Goal: Information Seeking & Learning: Learn about a topic

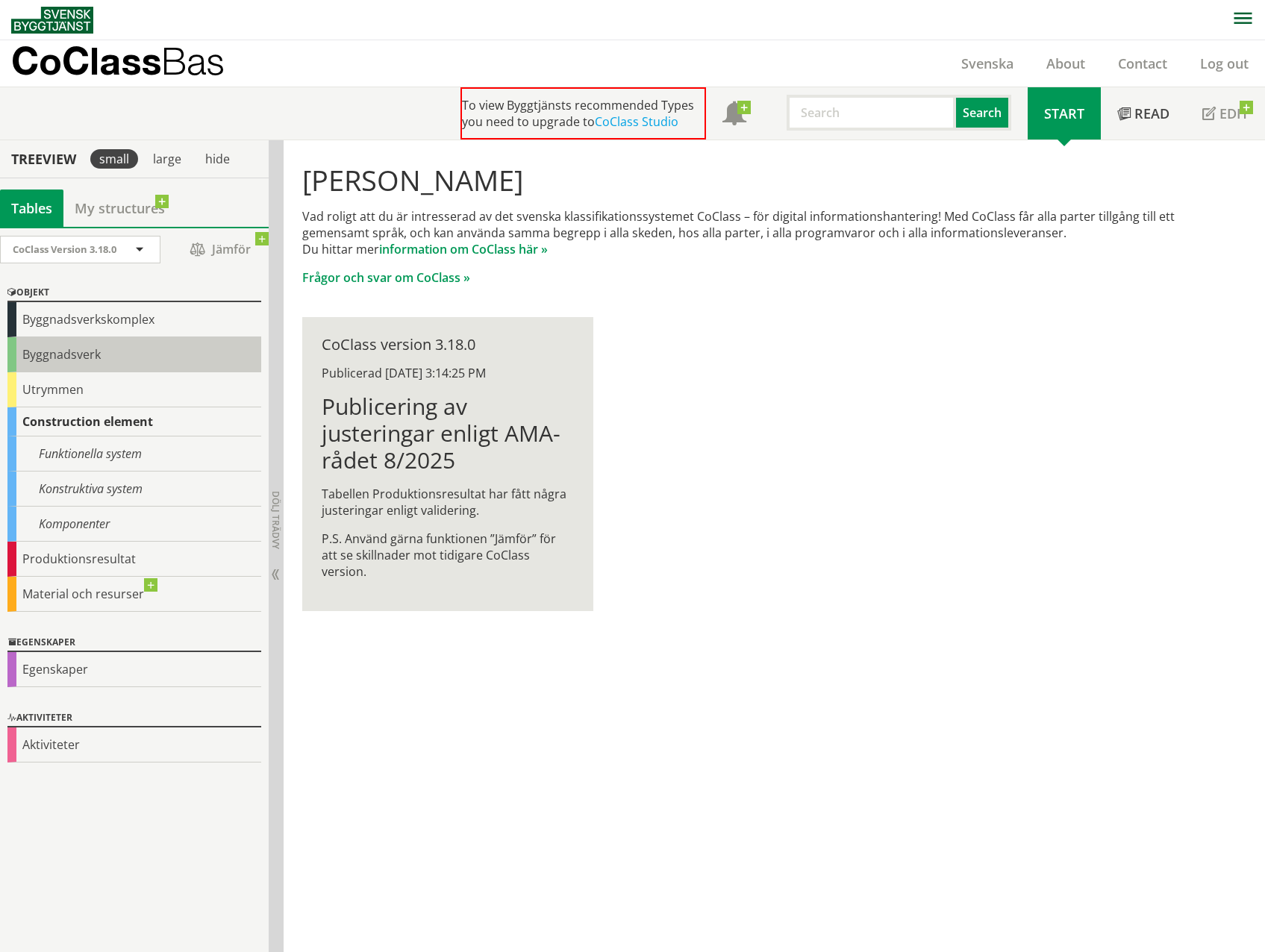
click at [93, 361] on div "Byggnadsverk" at bounding box center [135, 355] width 254 height 35
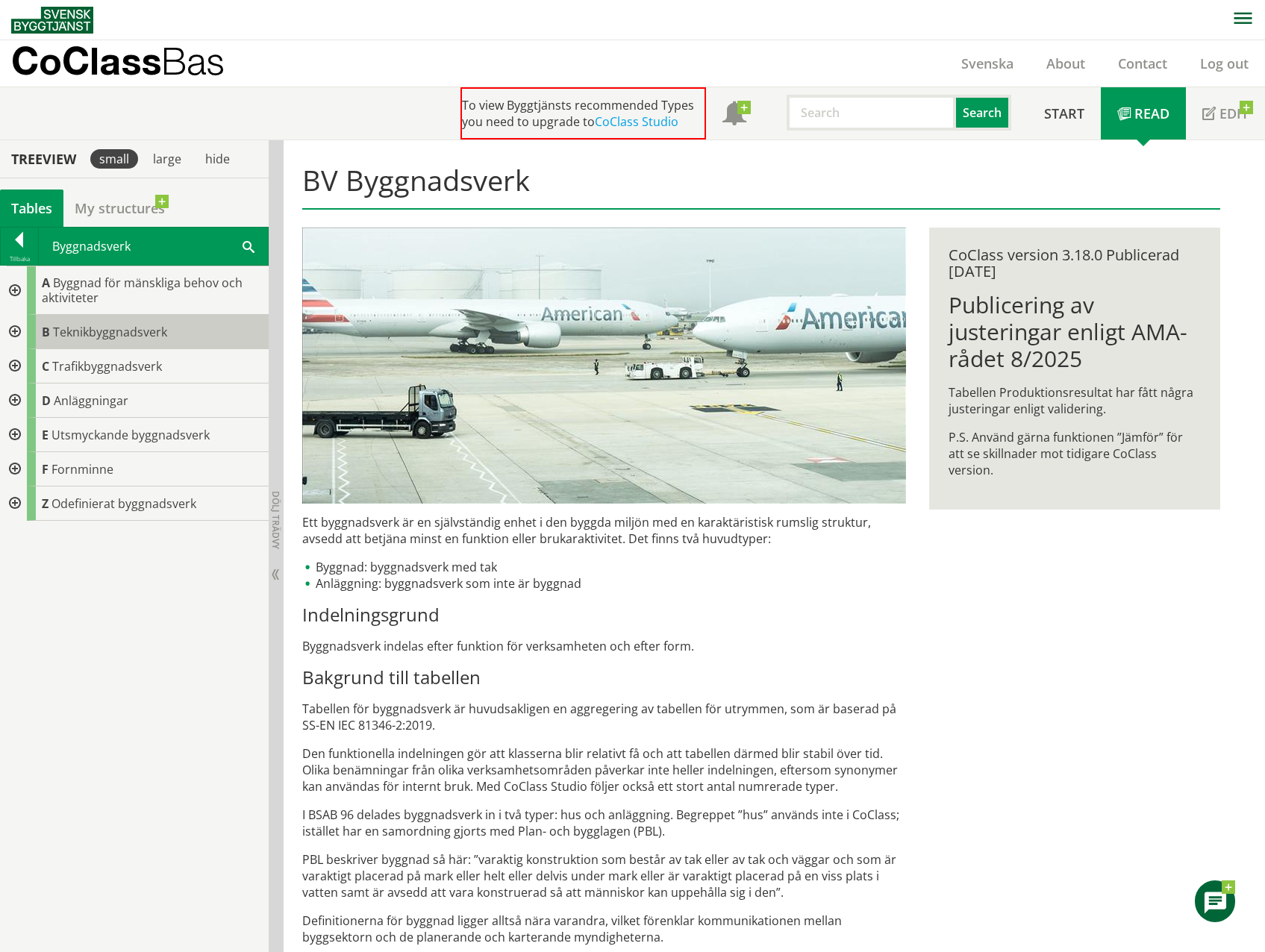
click at [186, 330] on div "B Teknikbyggnadsverk" at bounding box center [148, 332] width 242 height 35
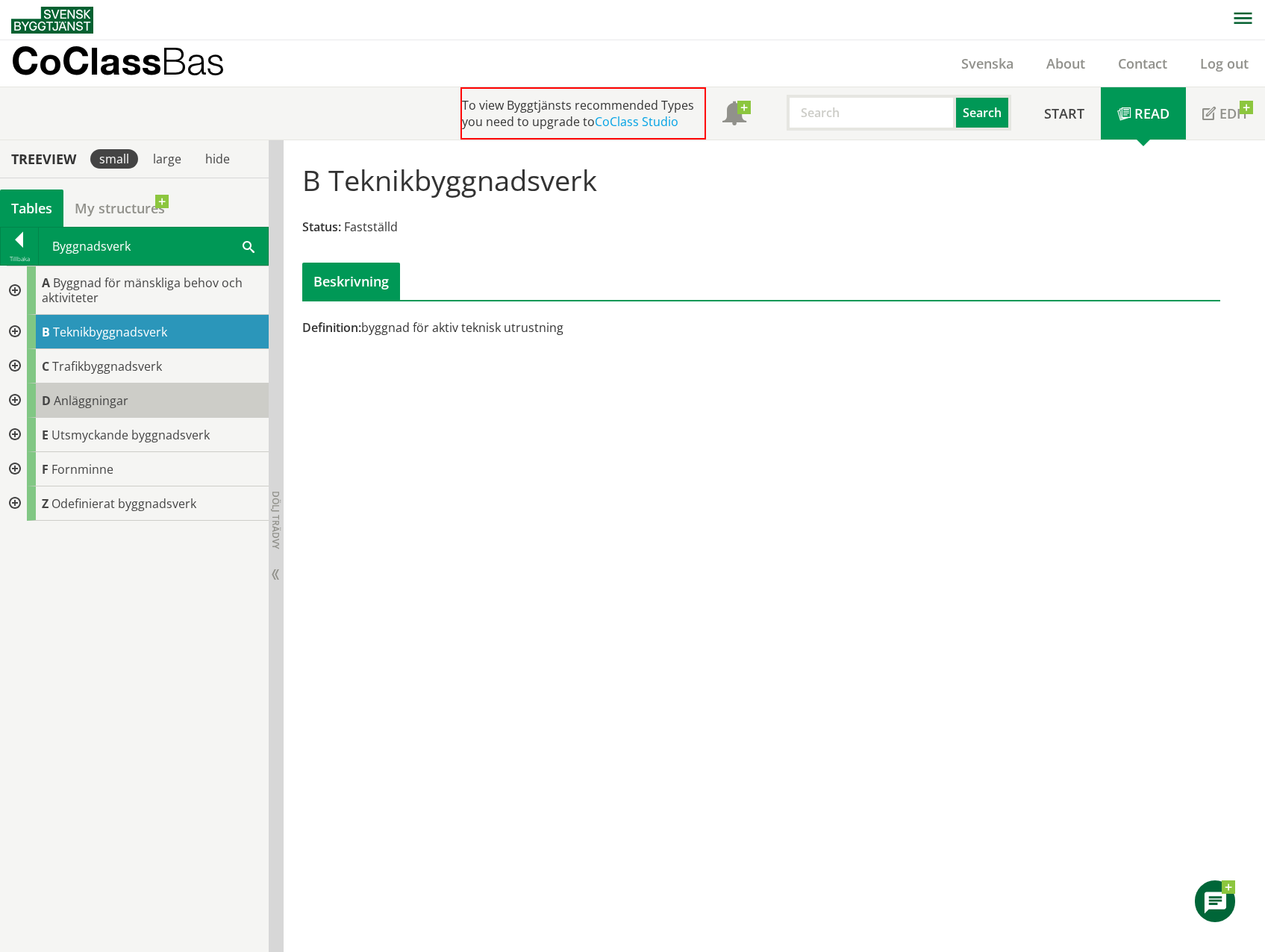
click at [144, 402] on div "D Anläggningar" at bounding box center [148, 400] width 242 height 35
click at [93, 401] on span "Anläggningar" at bounding box center [90, 400] width 74 height 17
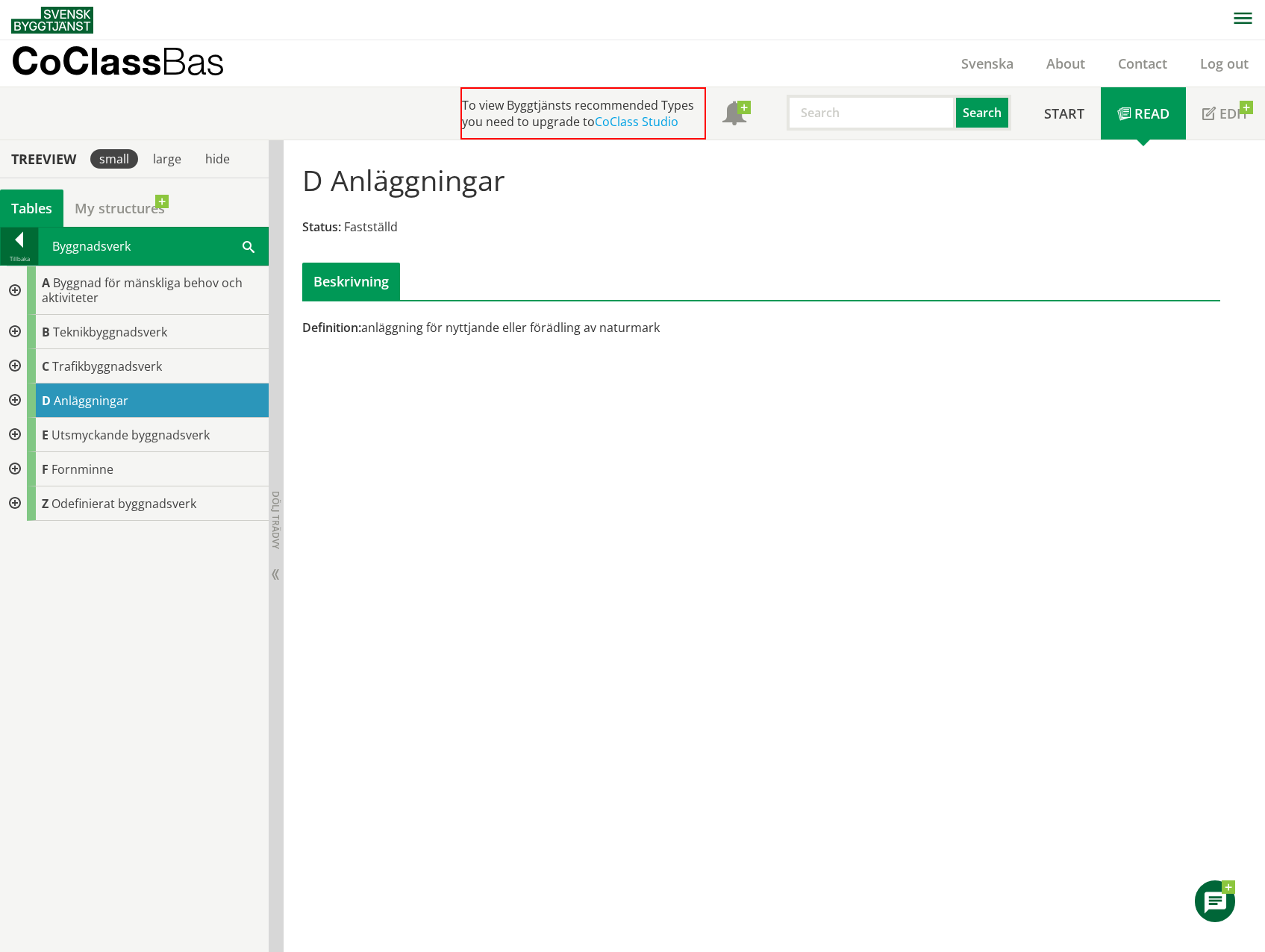
click at [26, 241] on div at bounding box center [20, 243] width 38 height 21
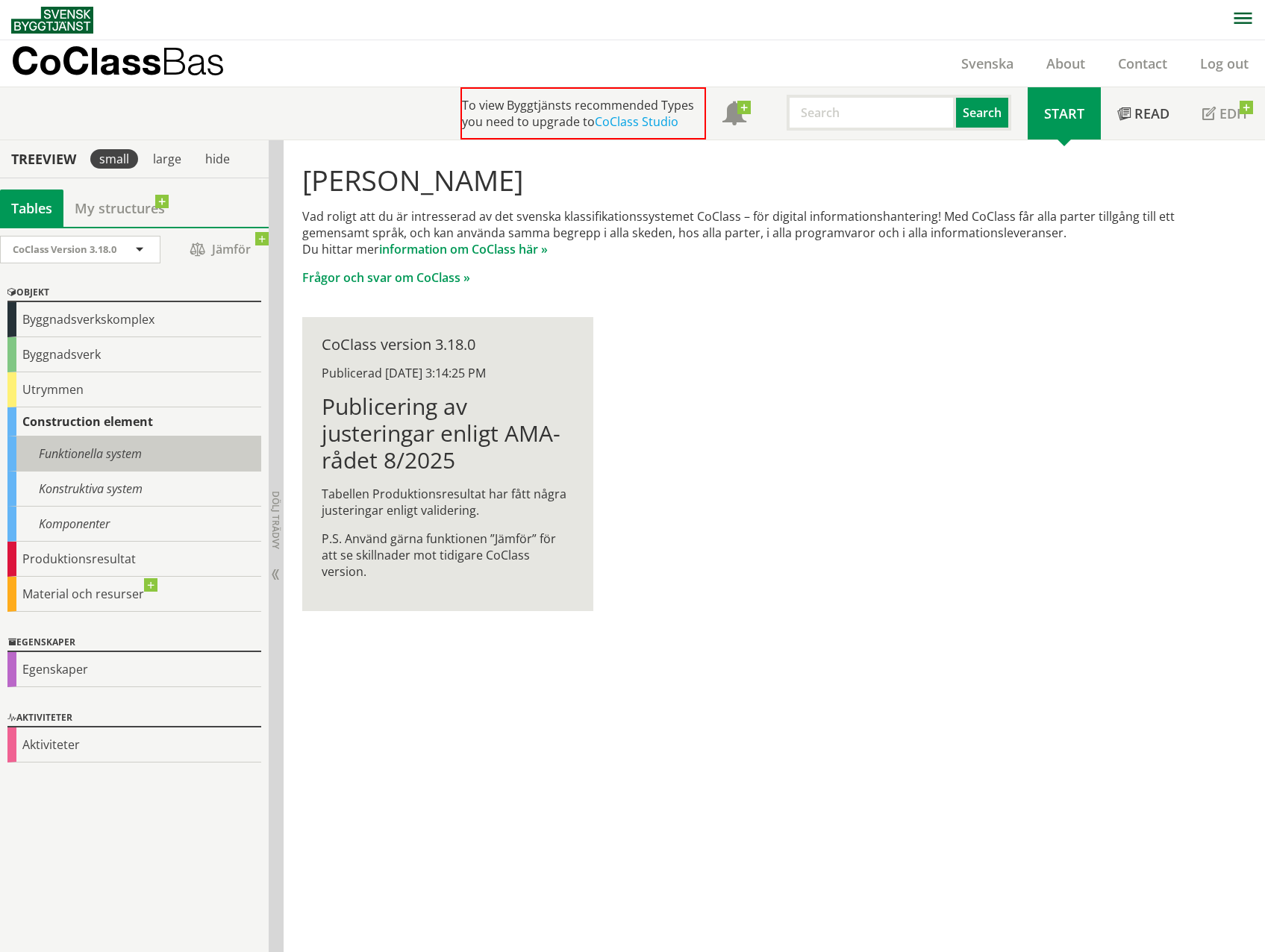
click at [89, 456] on div "Funktionella system" at bounding box center [135, 454] width 254 height 35
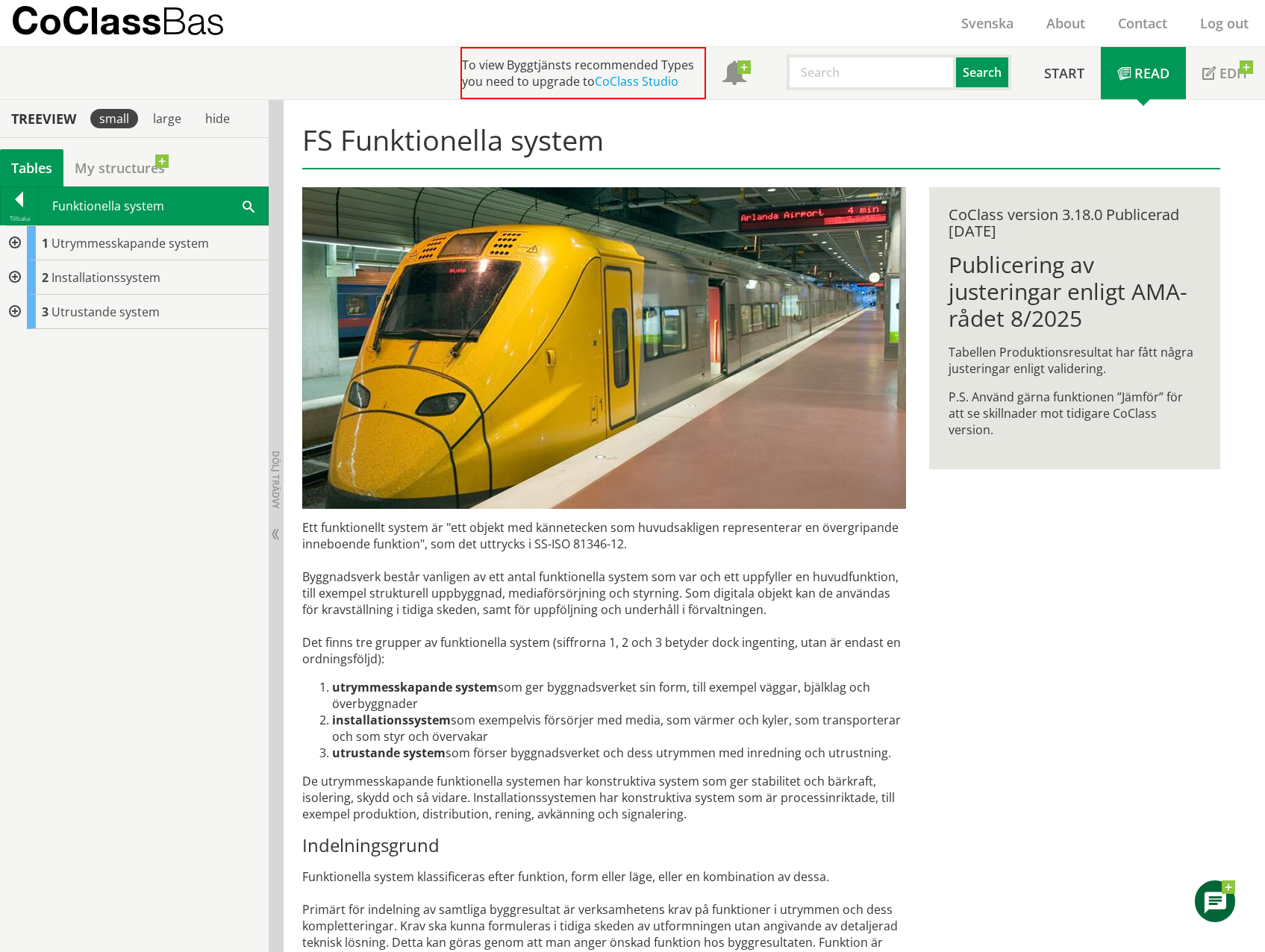
scroll to position [150, 0]
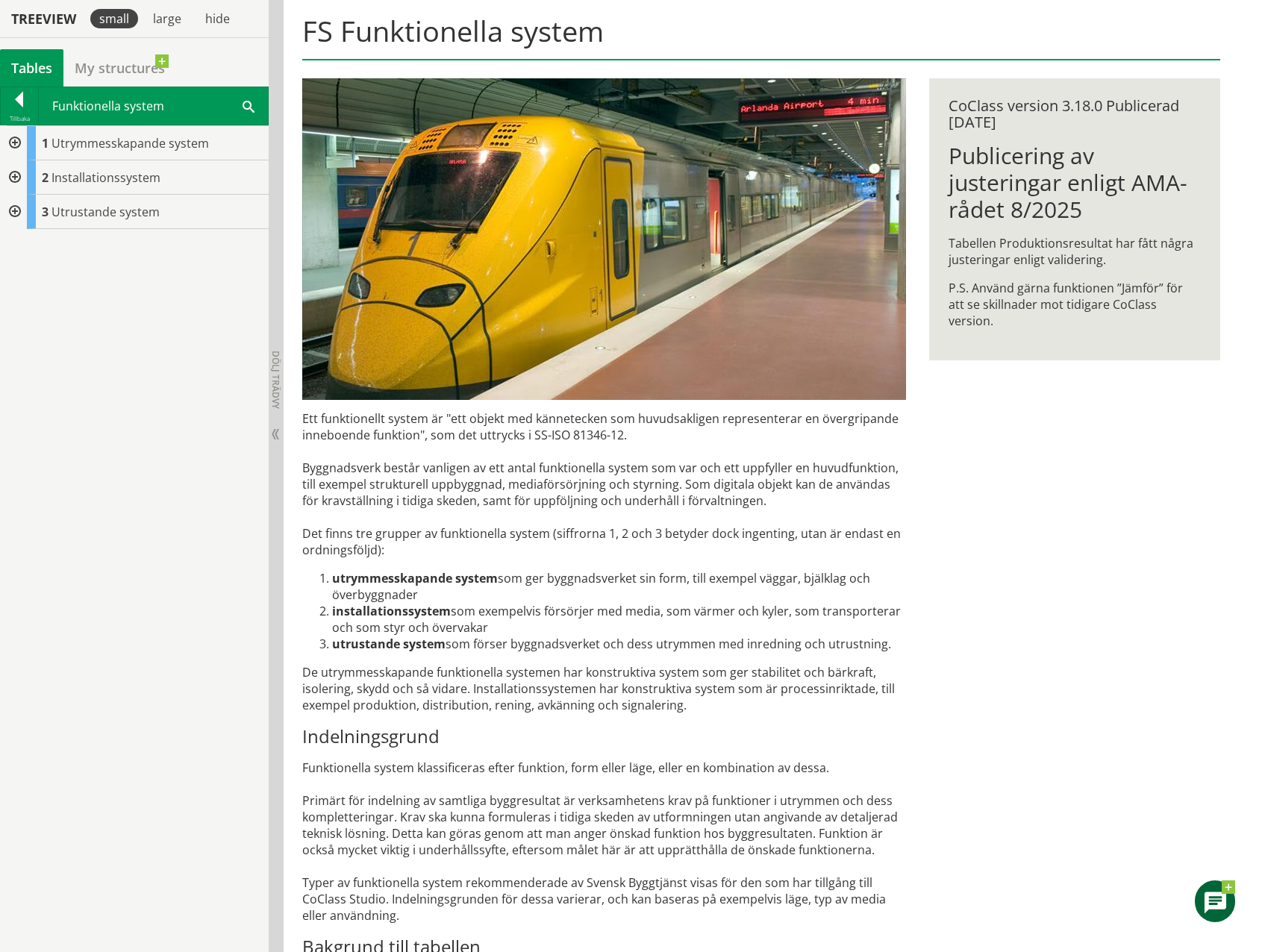
click at [14, 138] on div at bounding box center [14, 144] width 27 height 35
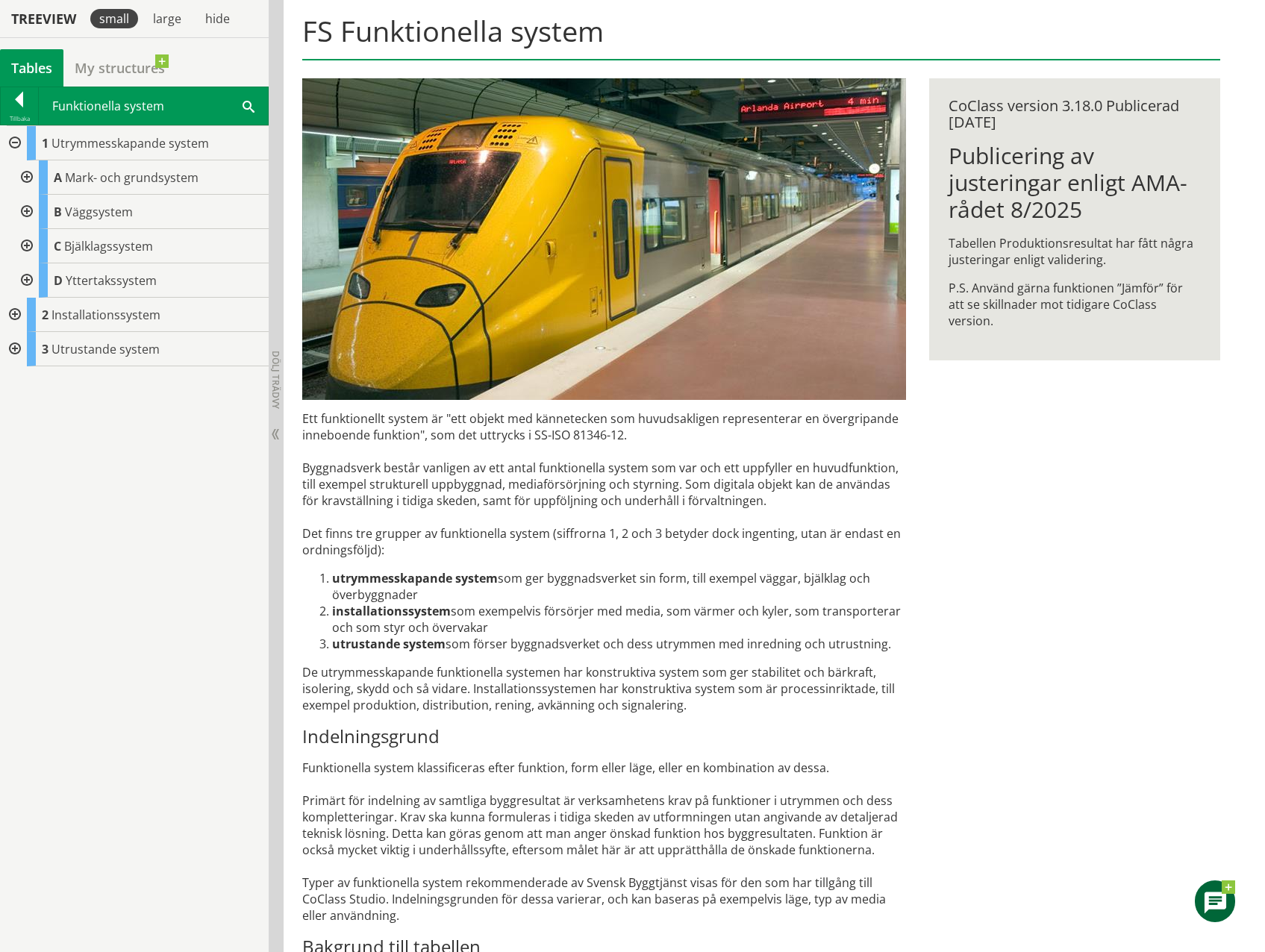
click at [14, 143] on div at bounding box center [14, 144] width 27 height 35
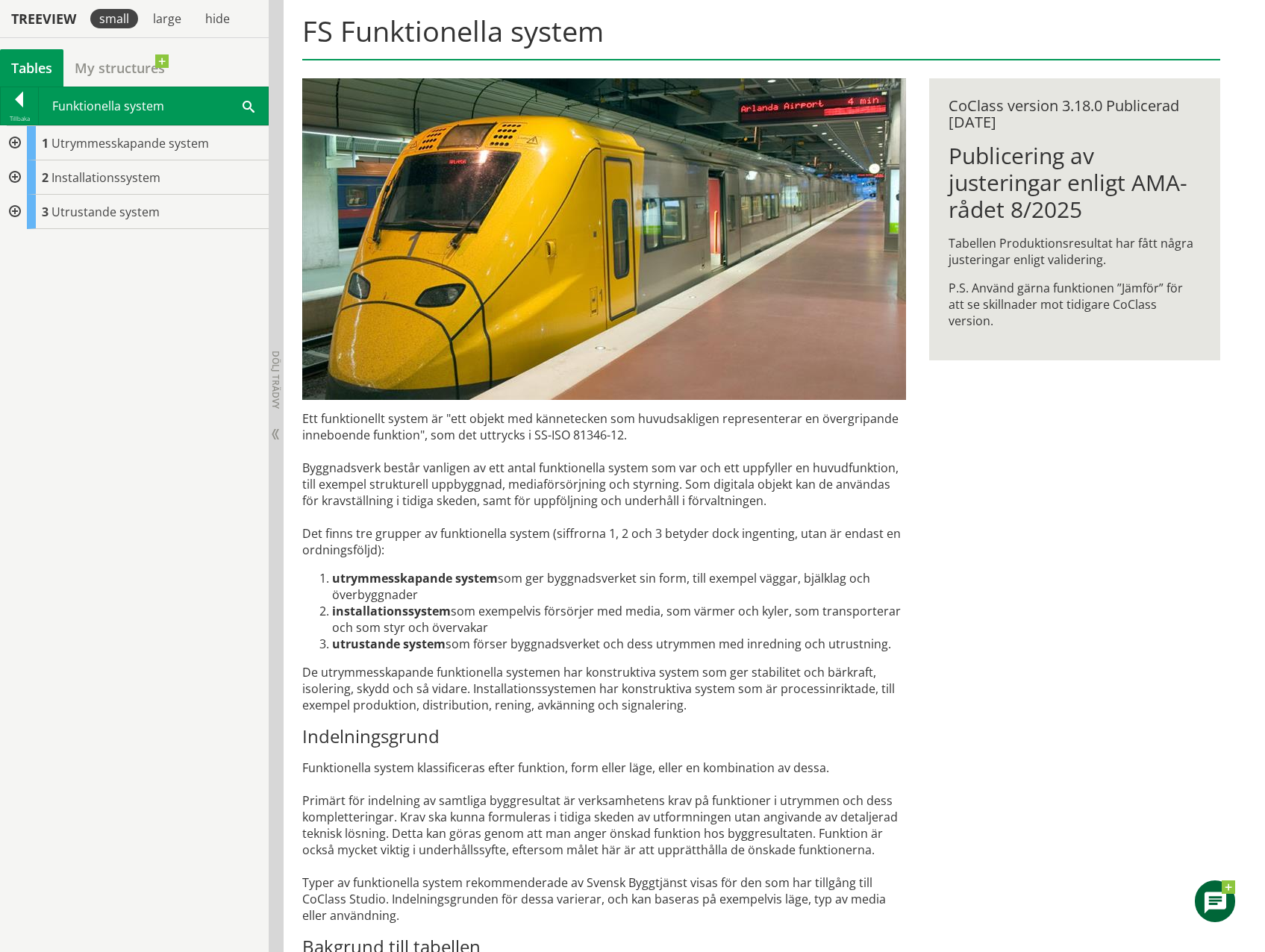
click at [12, 181] on div at bounding box center [14, 177] width 27 height 35
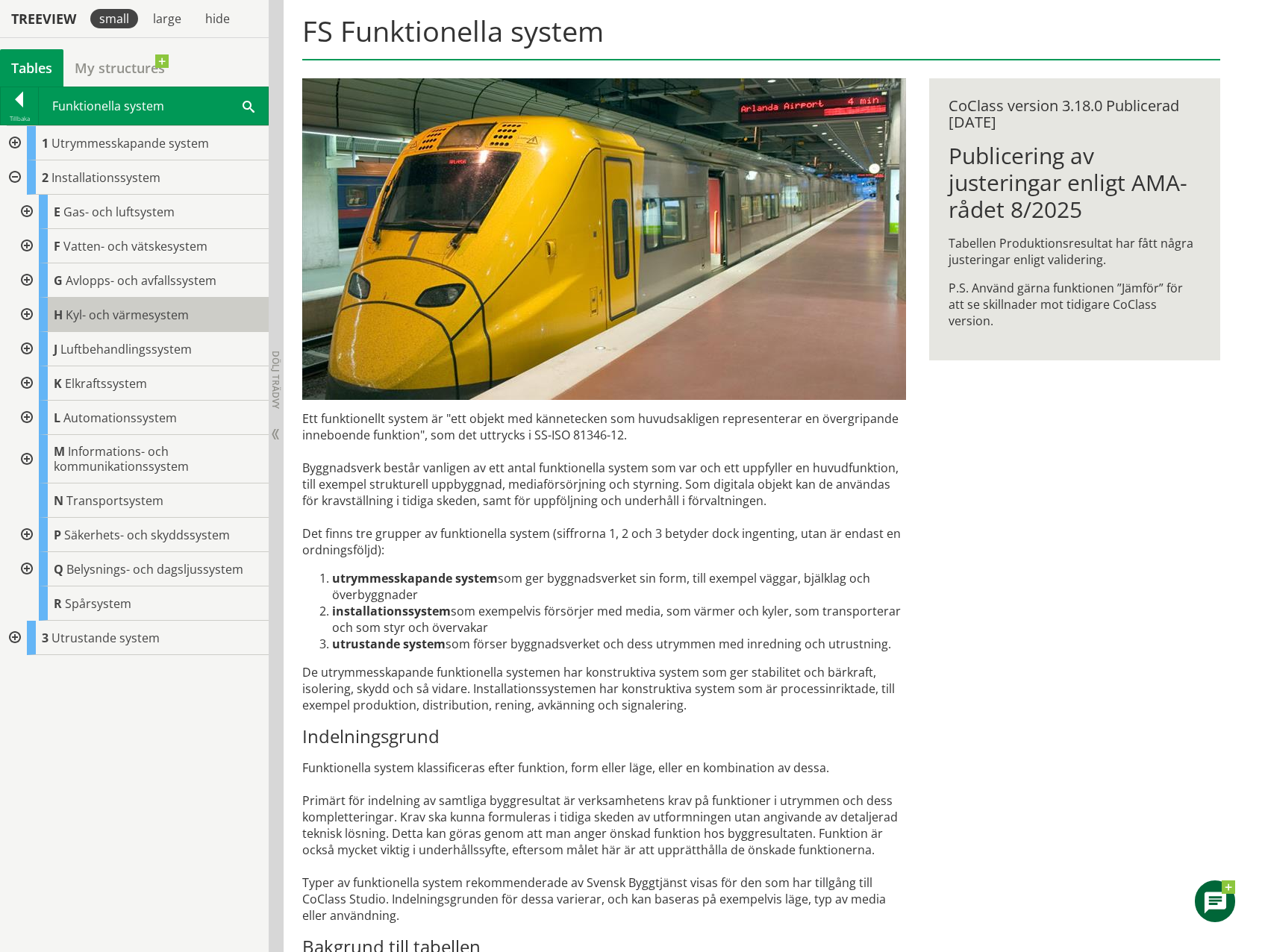
click at [132, 316] on span "Kyl- och värmesystem" at bounding box center [127, 315] width 123 height 17
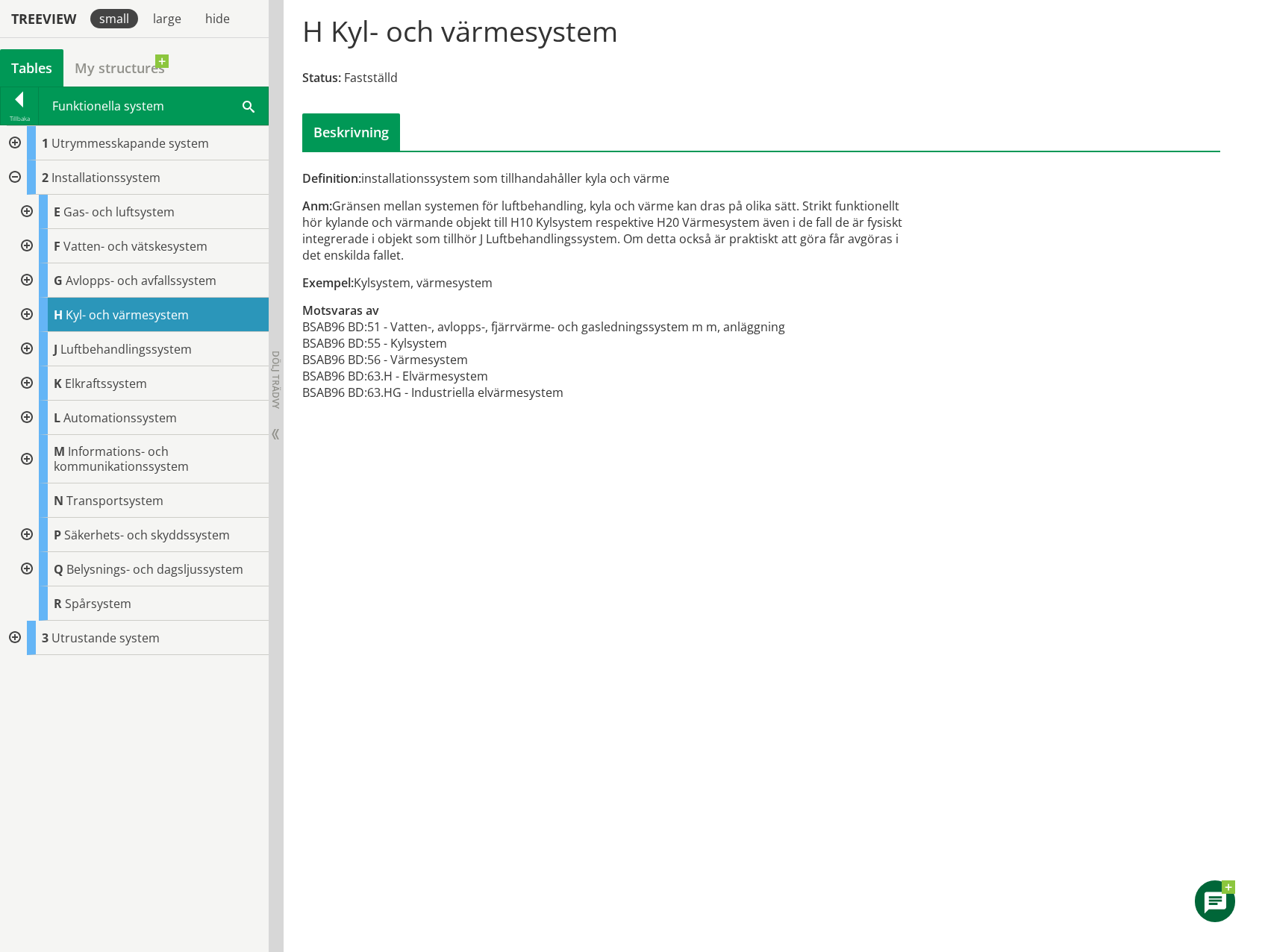
click at [27, 313] on div at bounding box center [26, 315] width 27 height 35
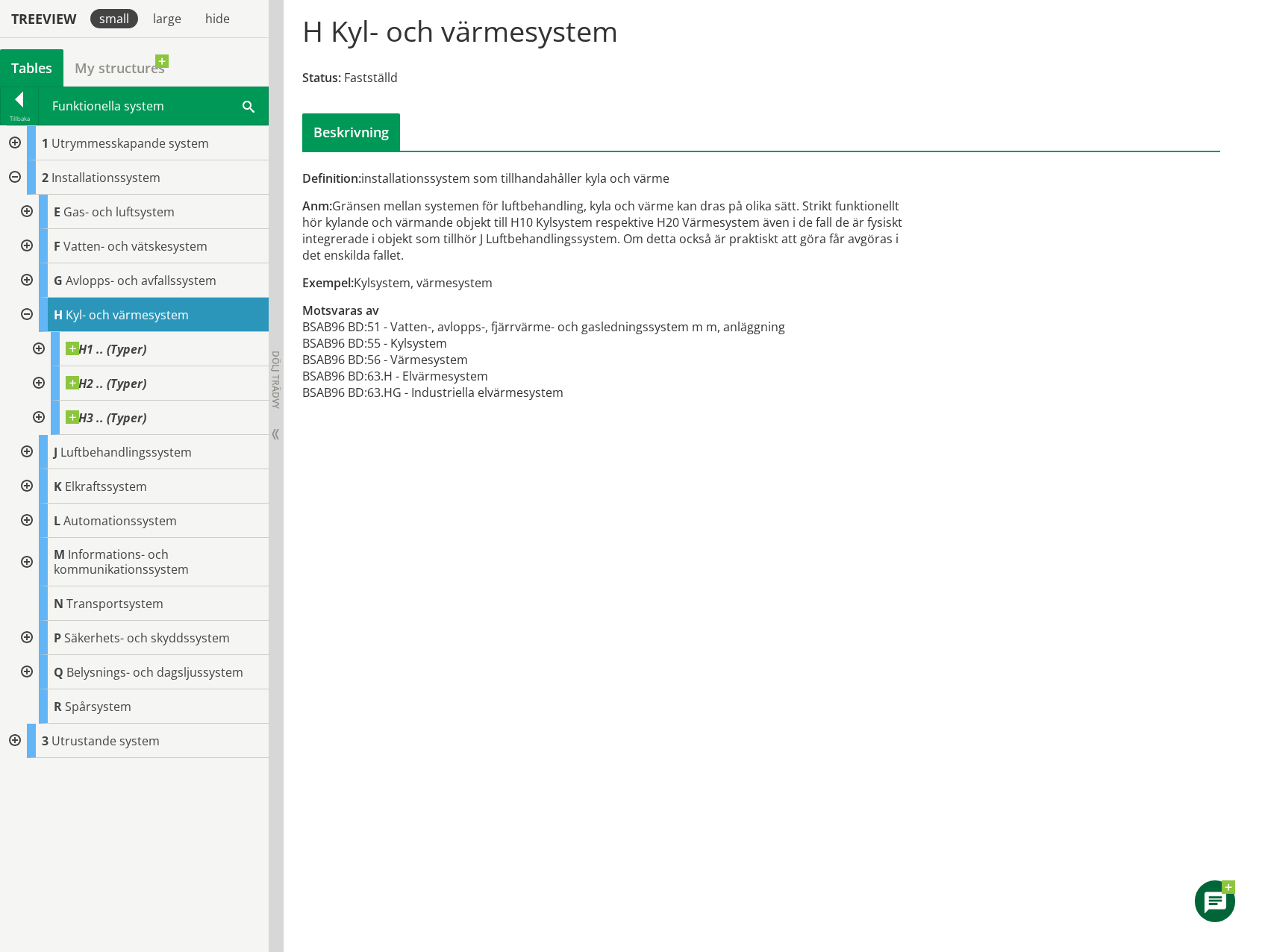
click at [39, 349] on div at bounding box center [38, 349] width 27 height 35
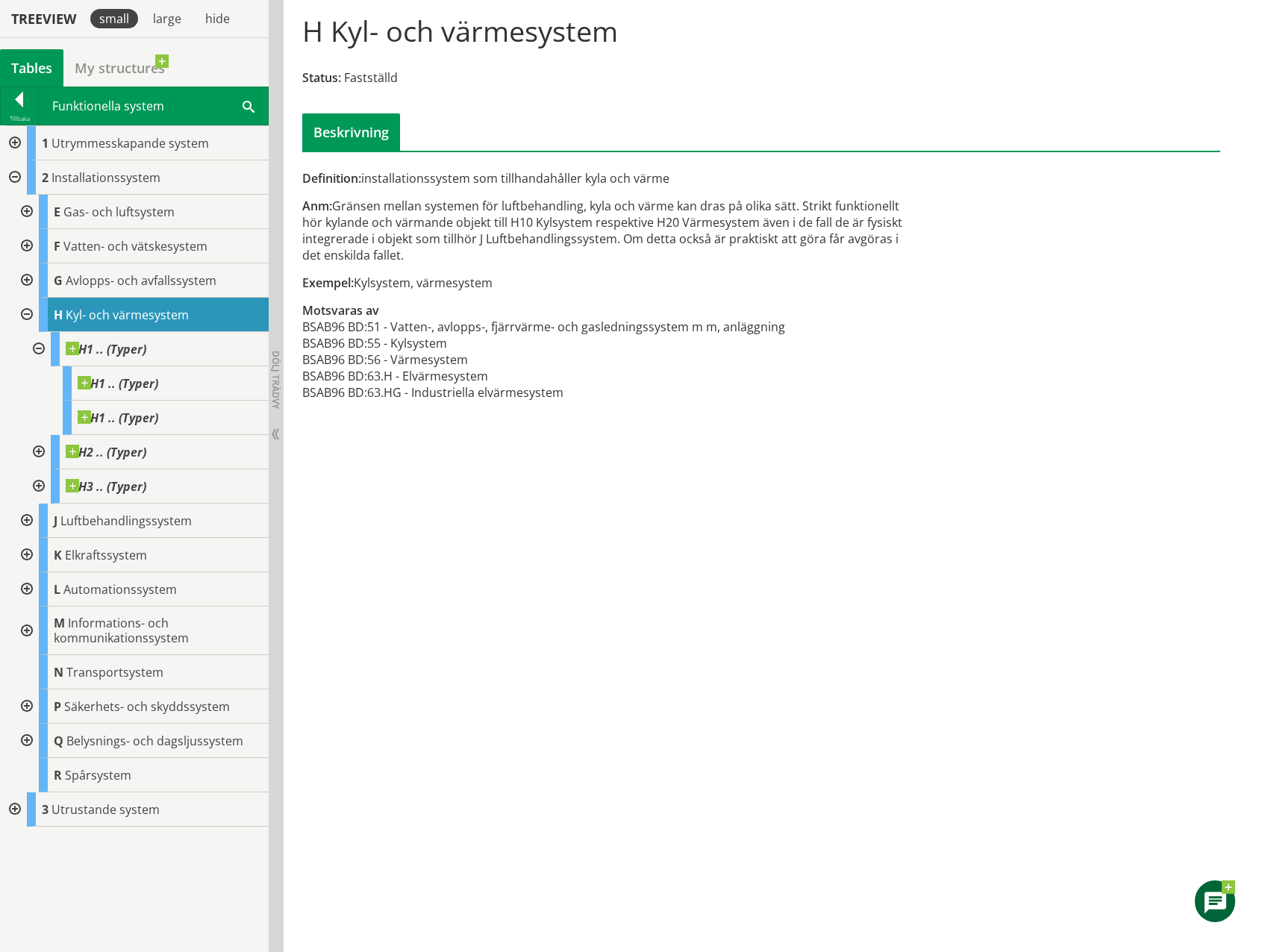
click at [39, 349] on div at bounding box center [38, 349] width 27 height 35
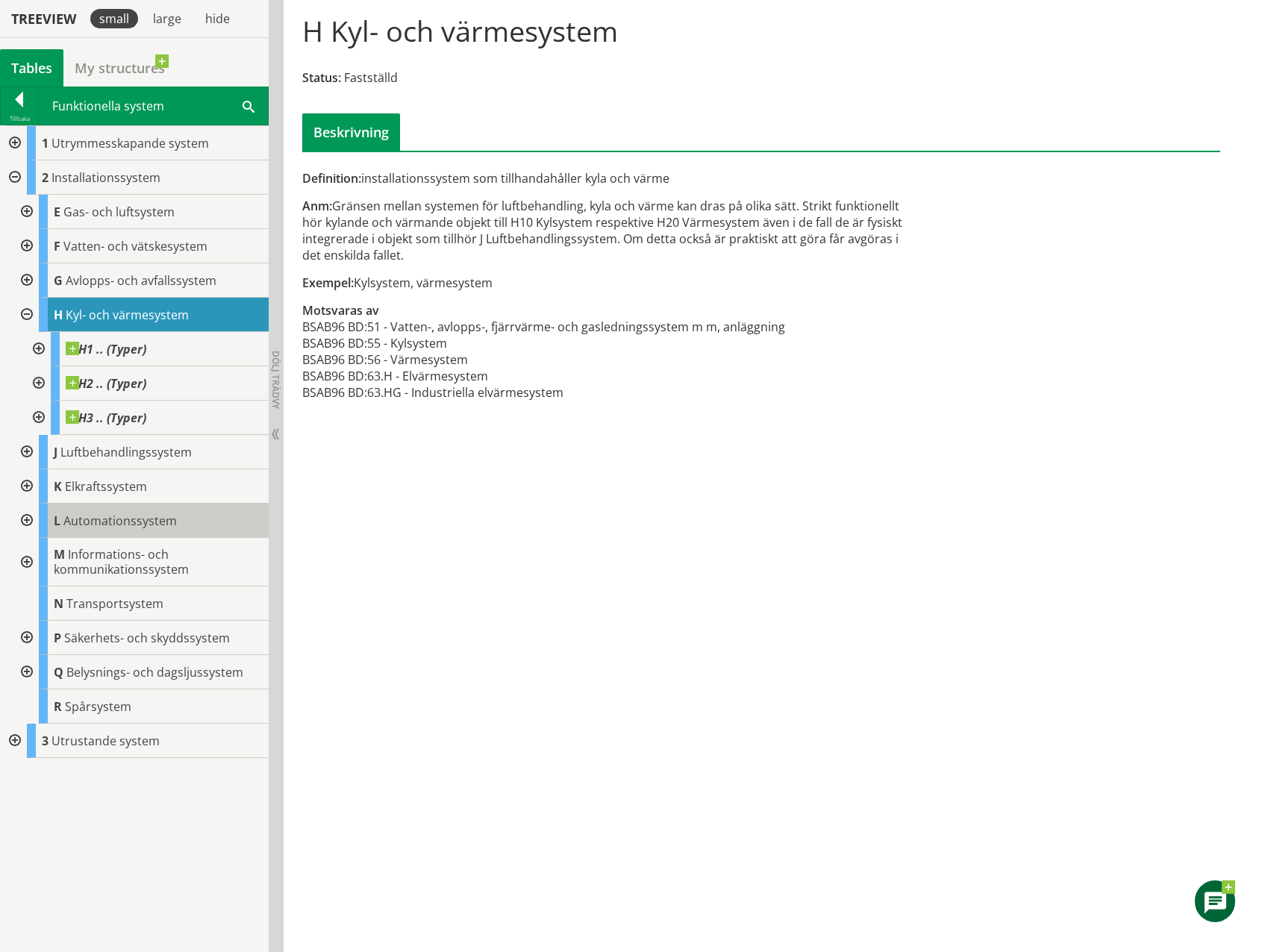
click at [181, 522] on div "L Automationssystem" at bounding box center [154, 521] width 230 height 35
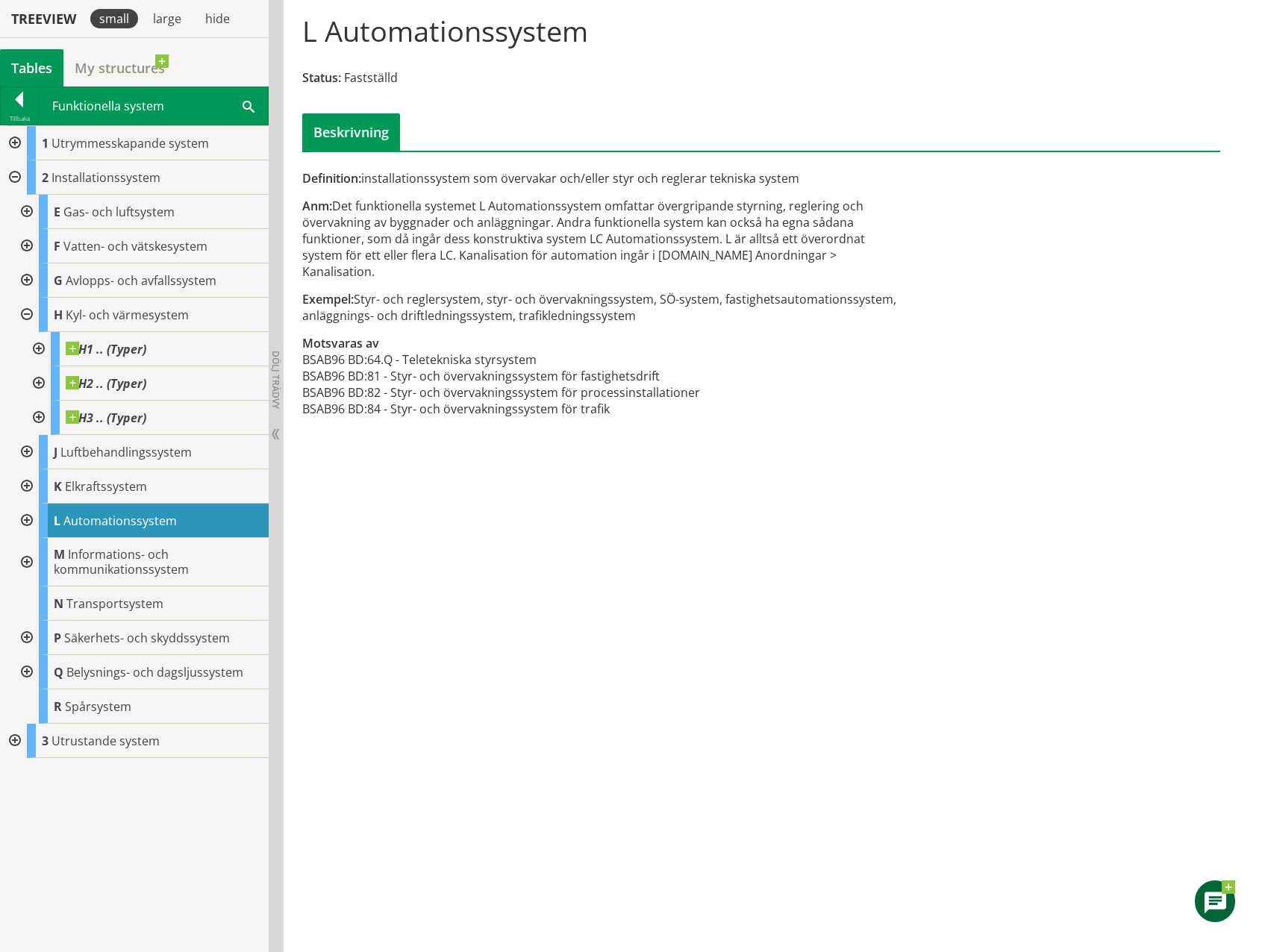
click at [30, 516] on div at bounding box center [26, 521] width 27 height 35
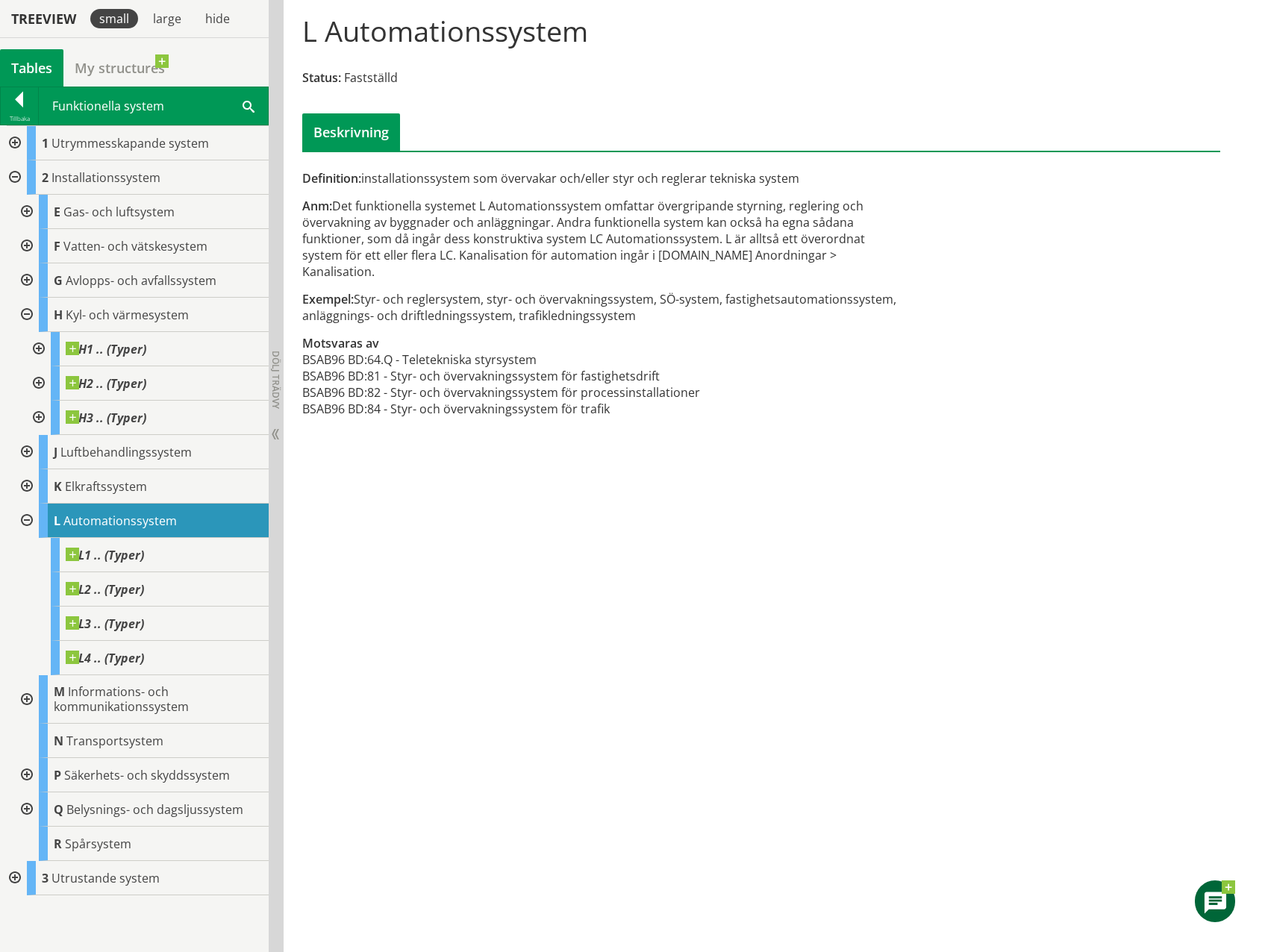
click at [11, 875] on div at bounding box center [14, 878] width 27 height 35
click at [26, 245] on div at bounding box center [26, 246] width 27 height 35
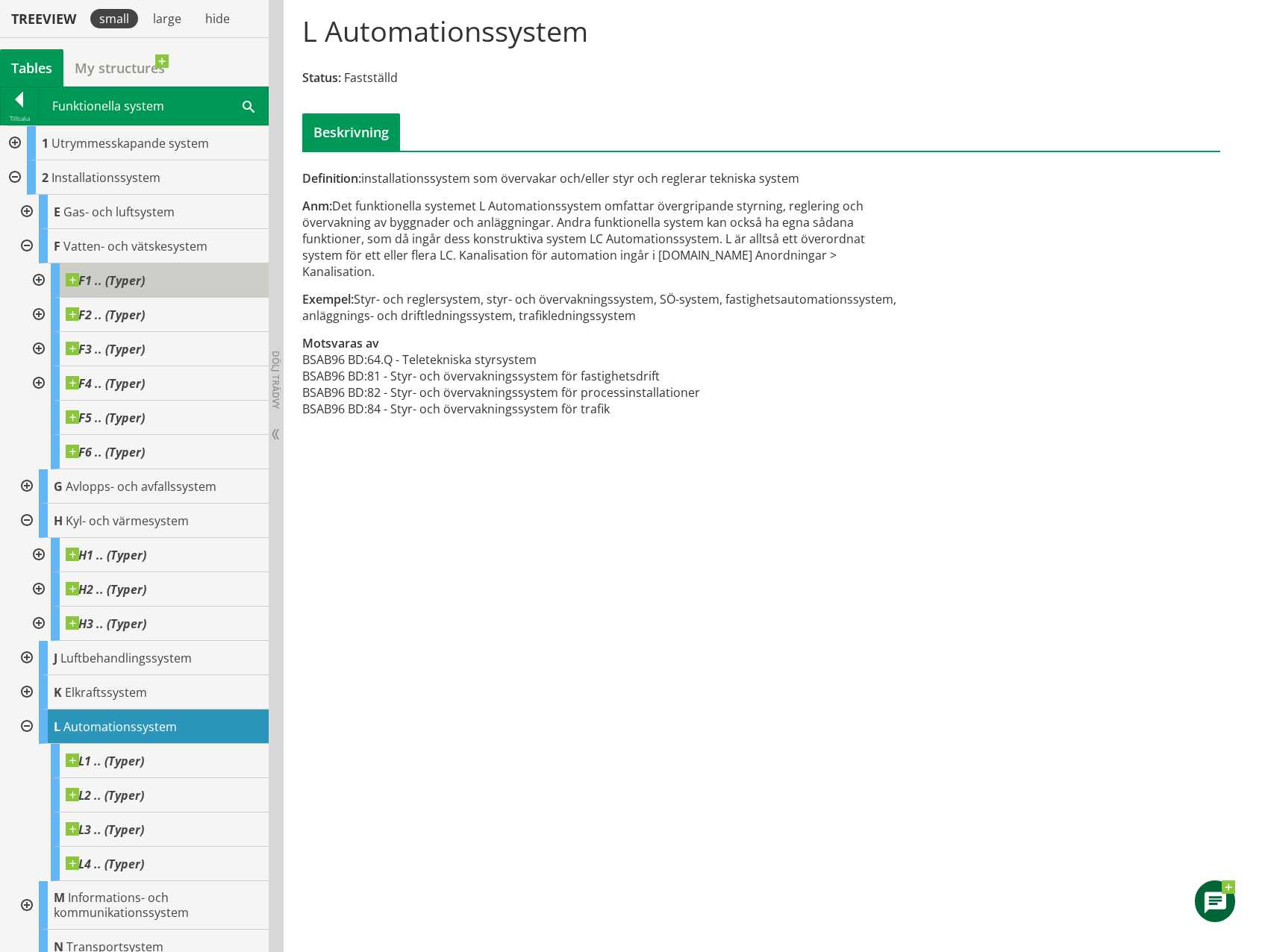
click at [150, 281] on div "F1 .. (Typer)" at bounding box center [160, 280] width 218 height 35
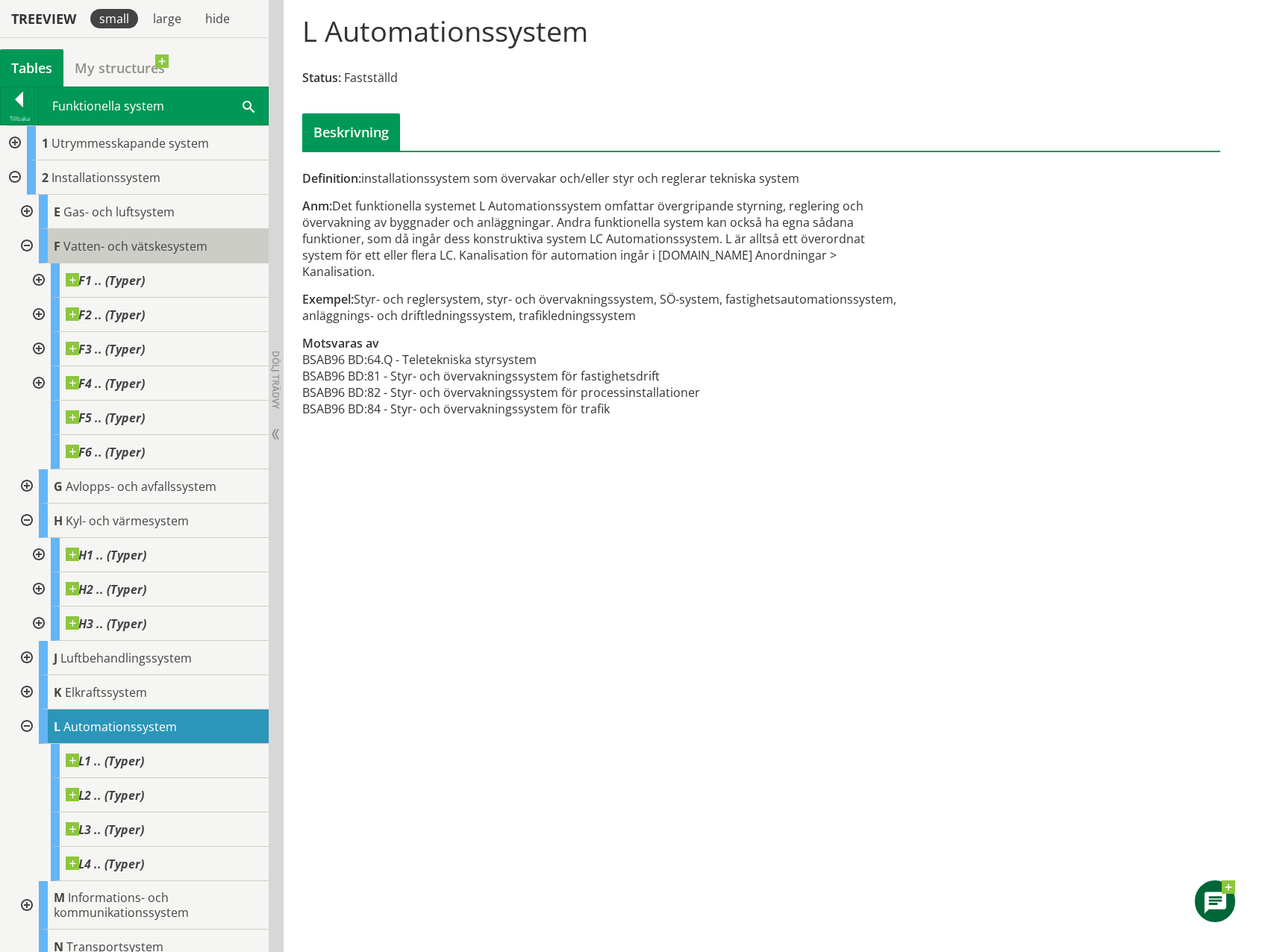
click at [174, 247] on span "Vatten- och vätskesystem" at bounding box center [135, 246] width 144 height 17
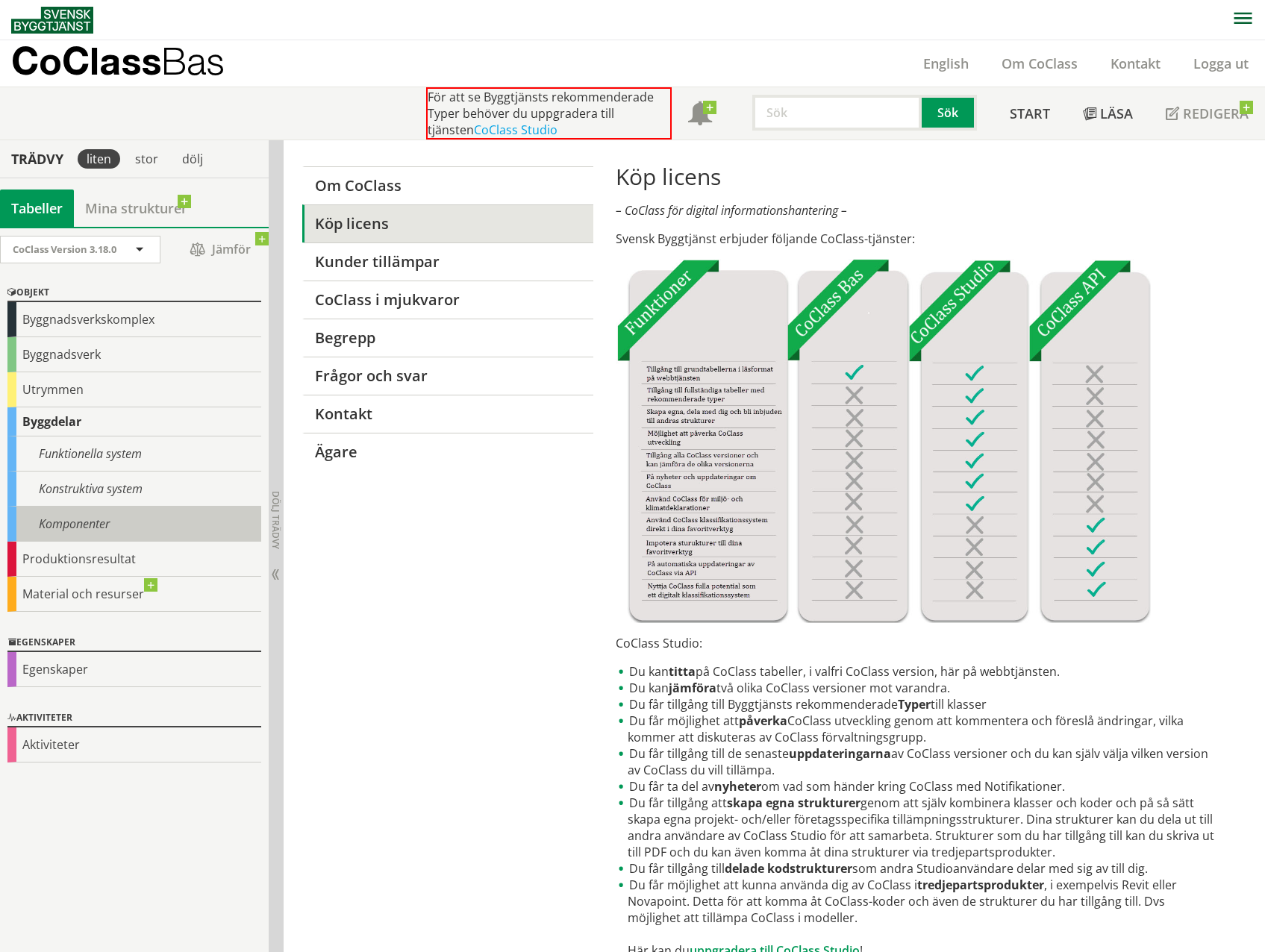
click at [86, 526] on div "Komponenter" at bounding box center [135, 524] width 254 height 35
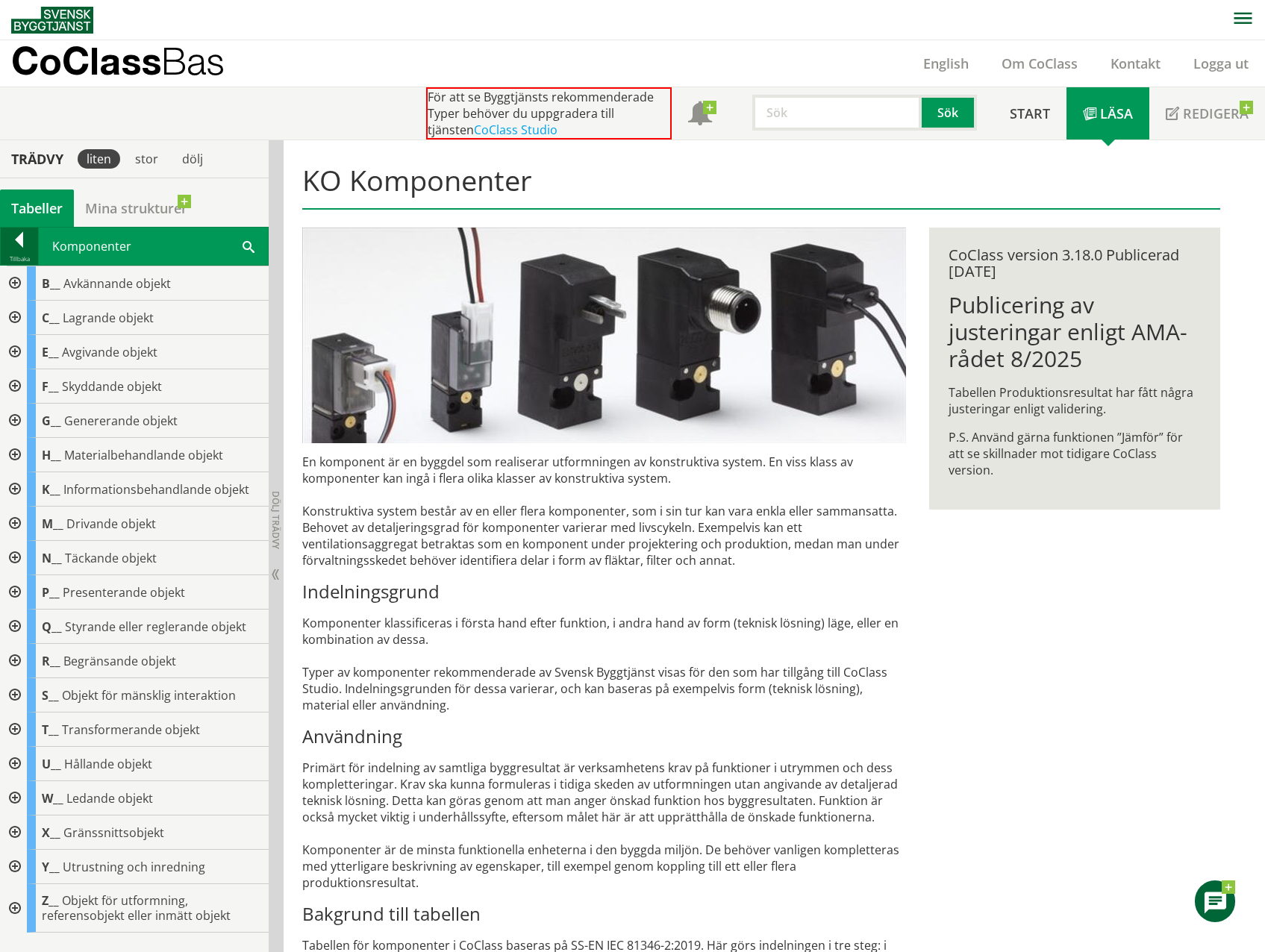
click at [16, 237] on div at bounding box center [20, 243] width 38 height 21
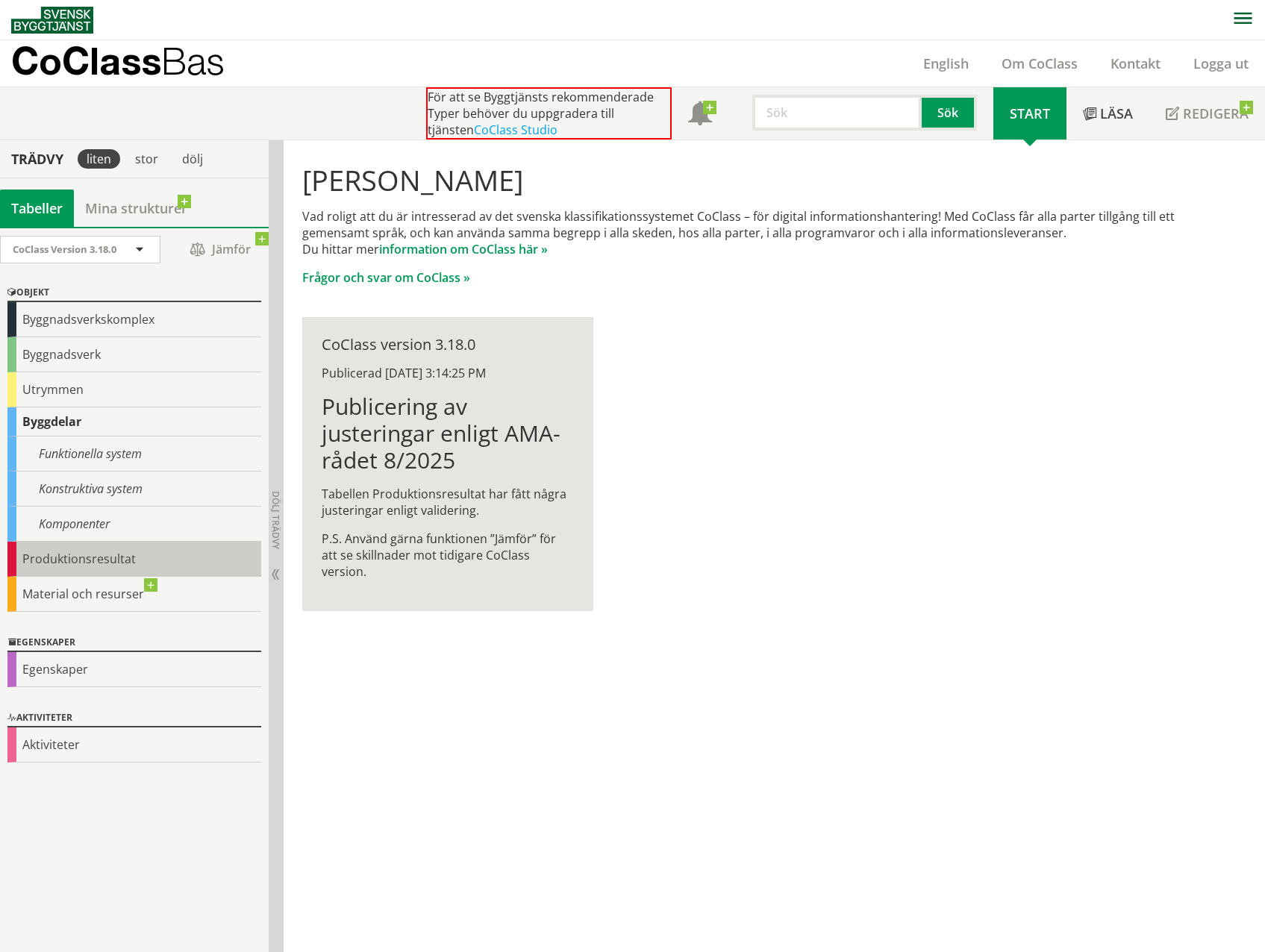
click at [100, 549] on div "Produktionsresultat" at bounding box center [135, 559] width 254 height 35
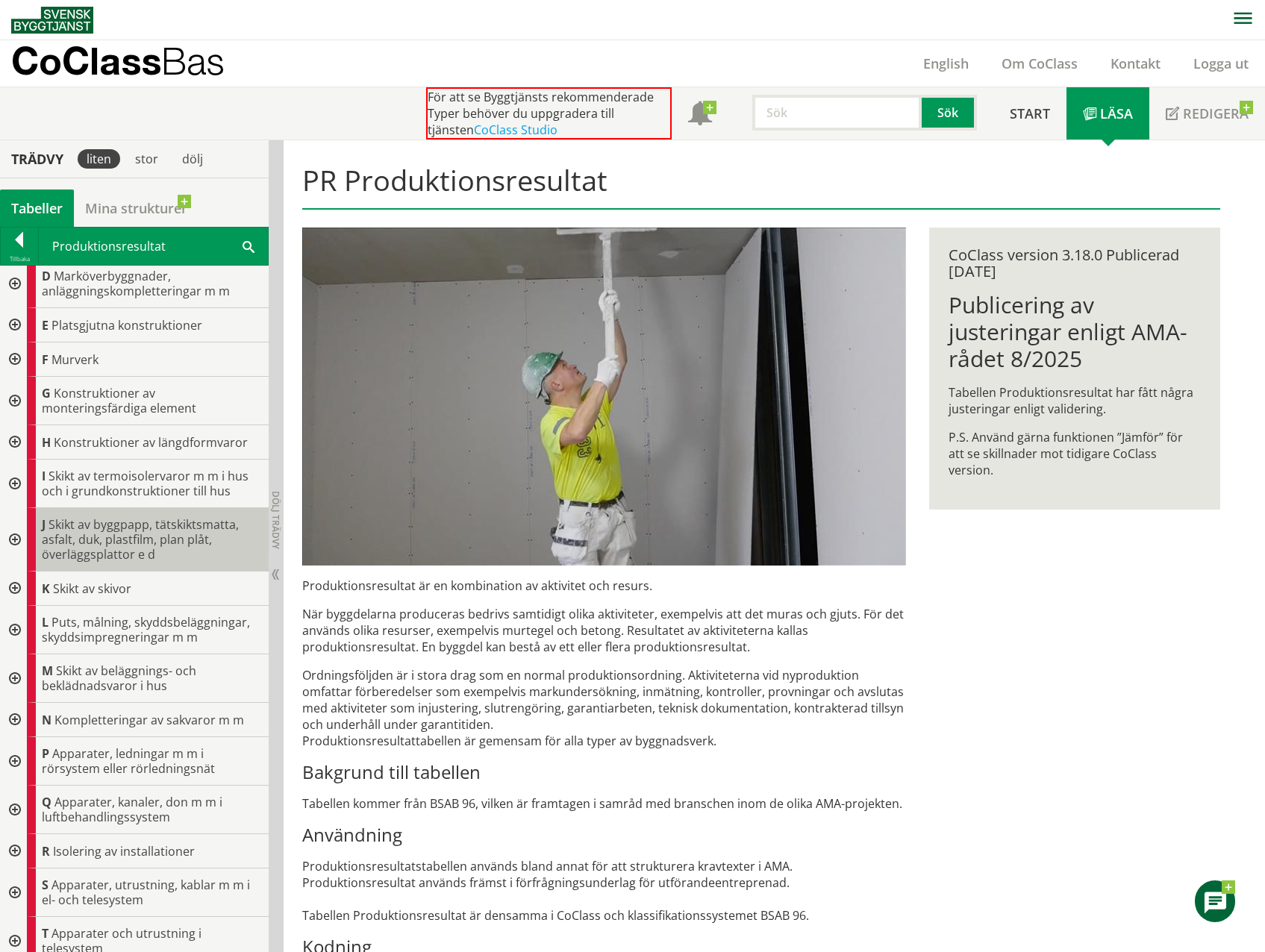
scroll to position [150, 0]
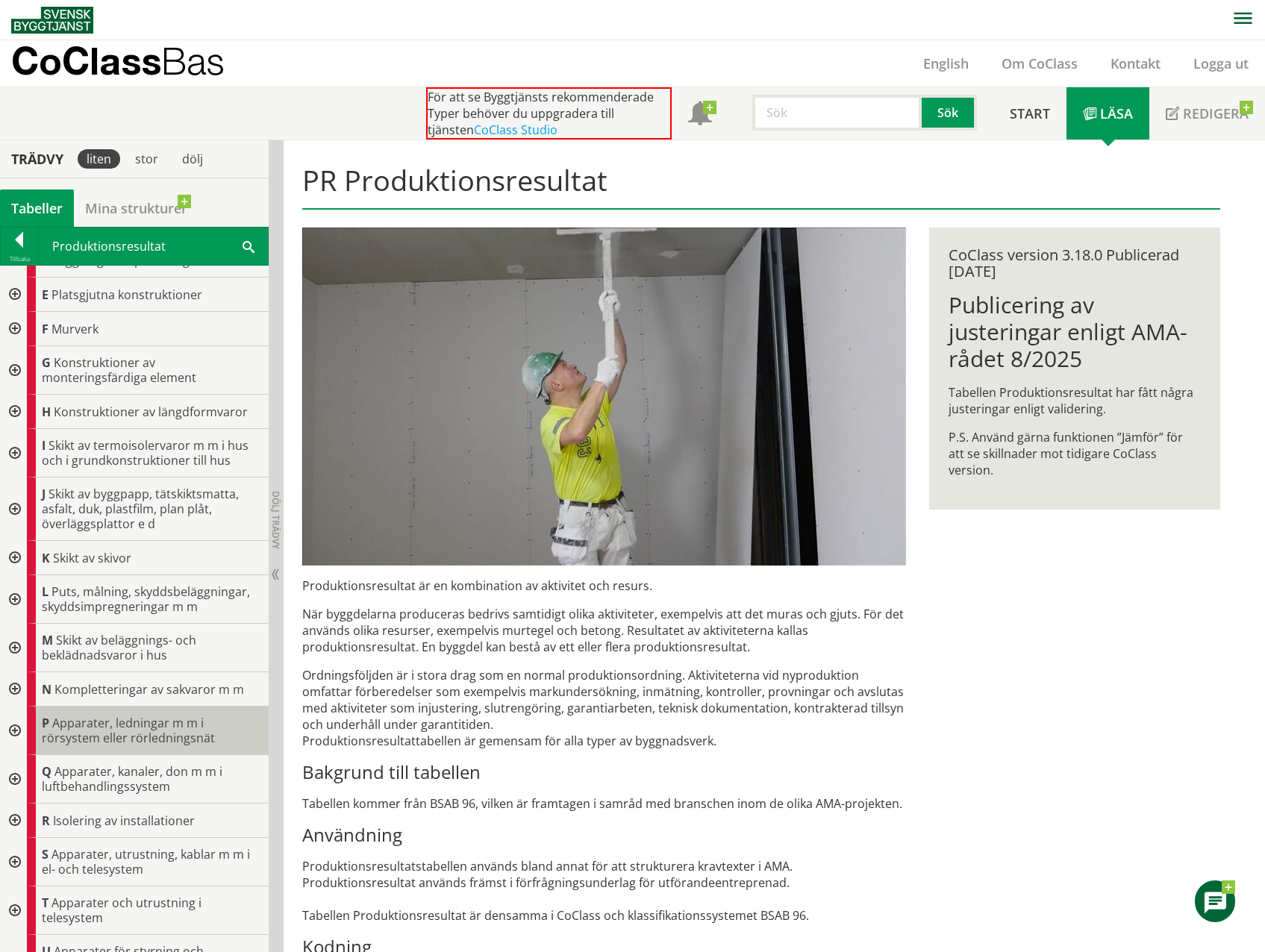
click at [111, 728] on span "Apparater, ledningar m m i rörsystem eller rörledningsnät" at bounding box center [129, 730] width 173 height 32
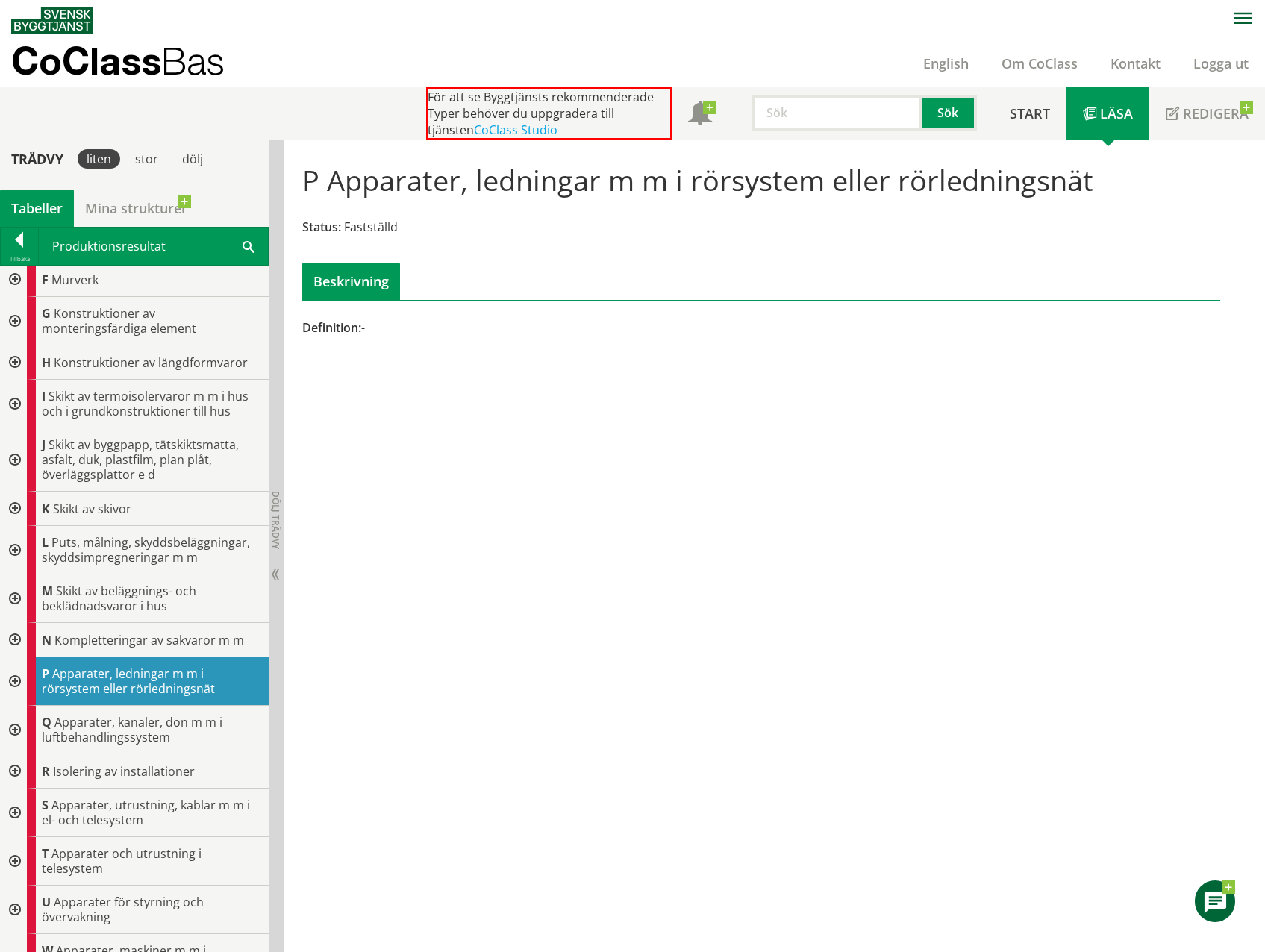
scroll to position [224, 0]
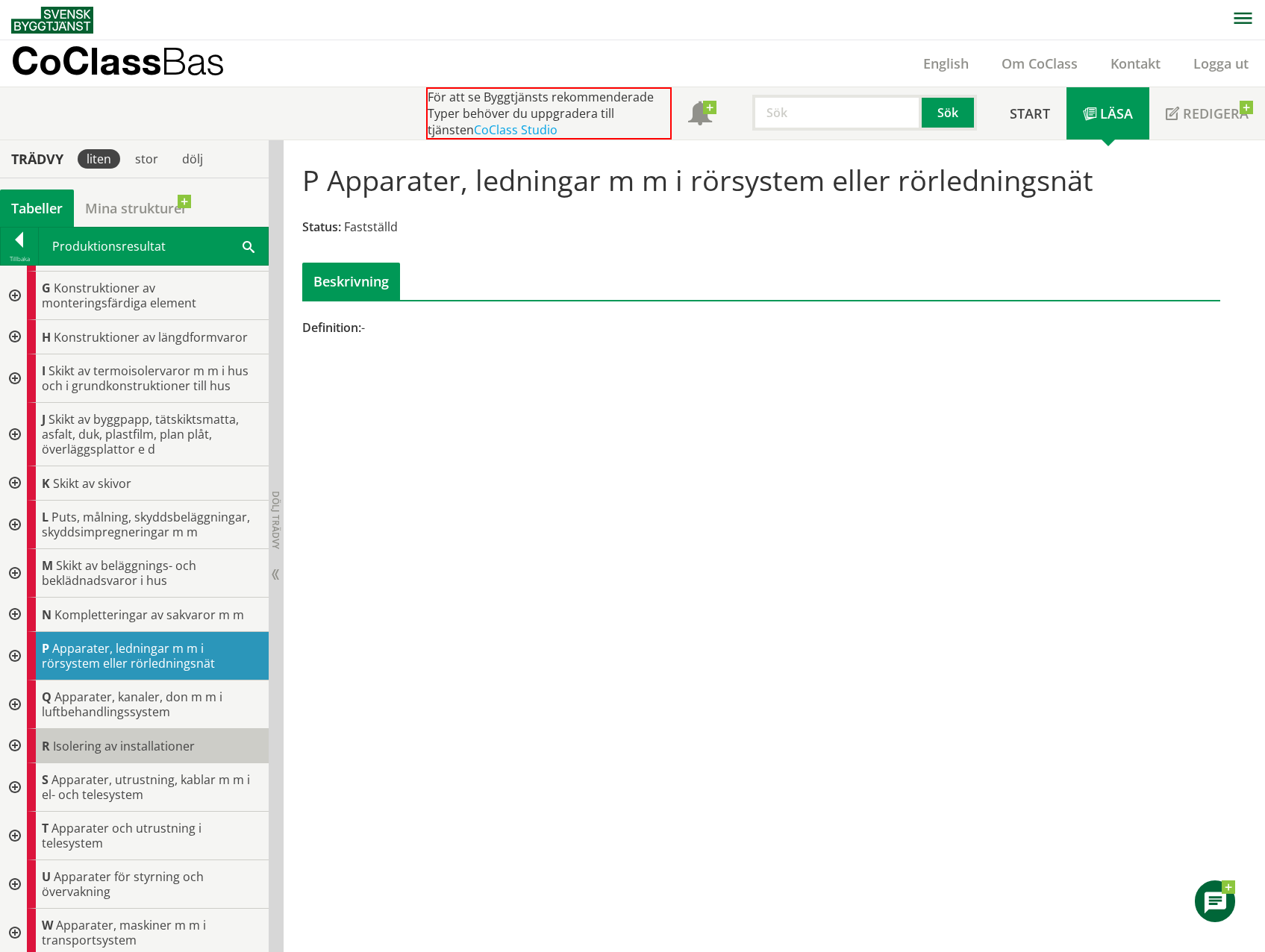
click at [124, 753] on span "Isolering av installationer" at bounding box center [123, 746] width 142 height 17
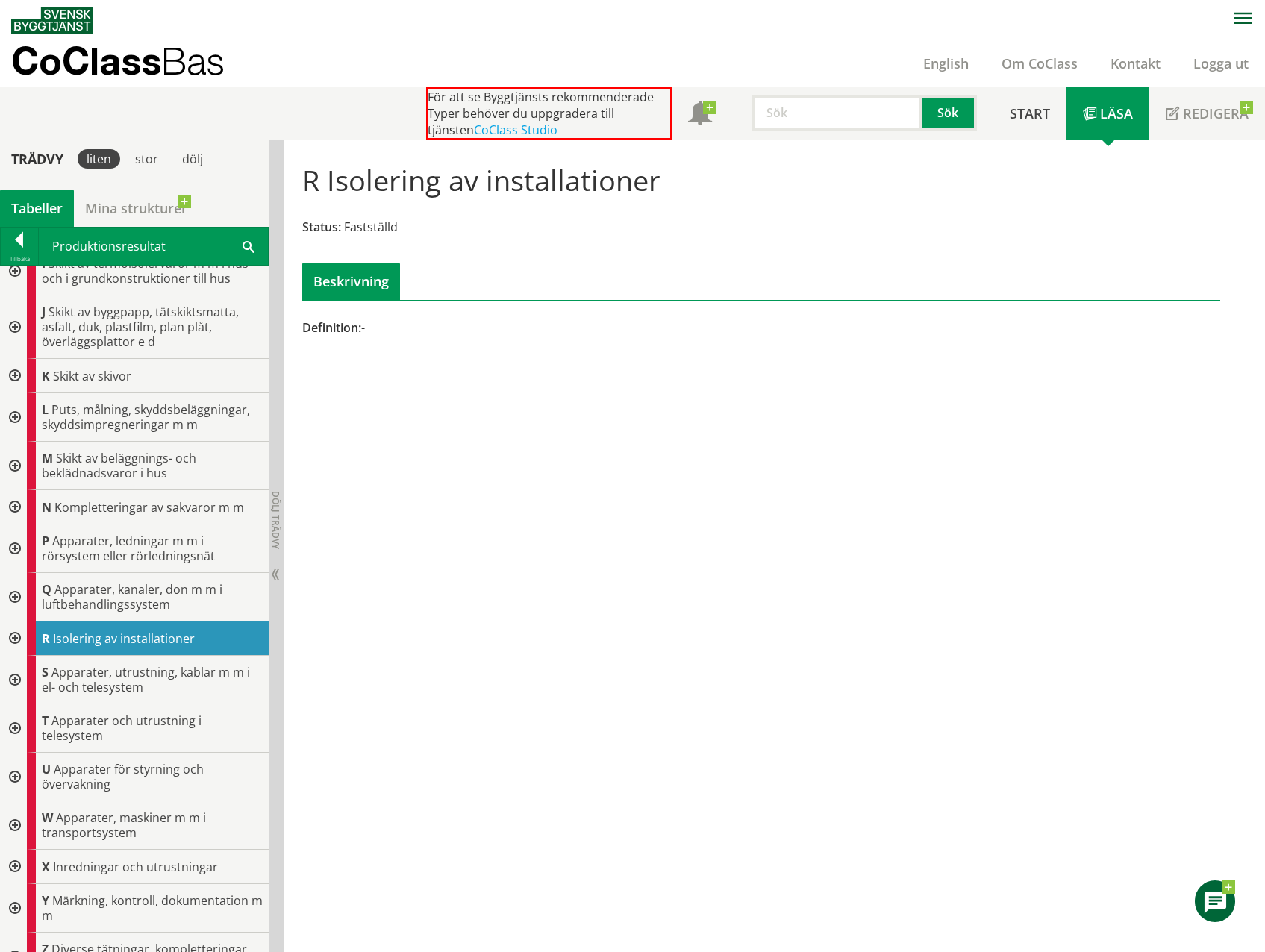
scroll to position [361, 0]
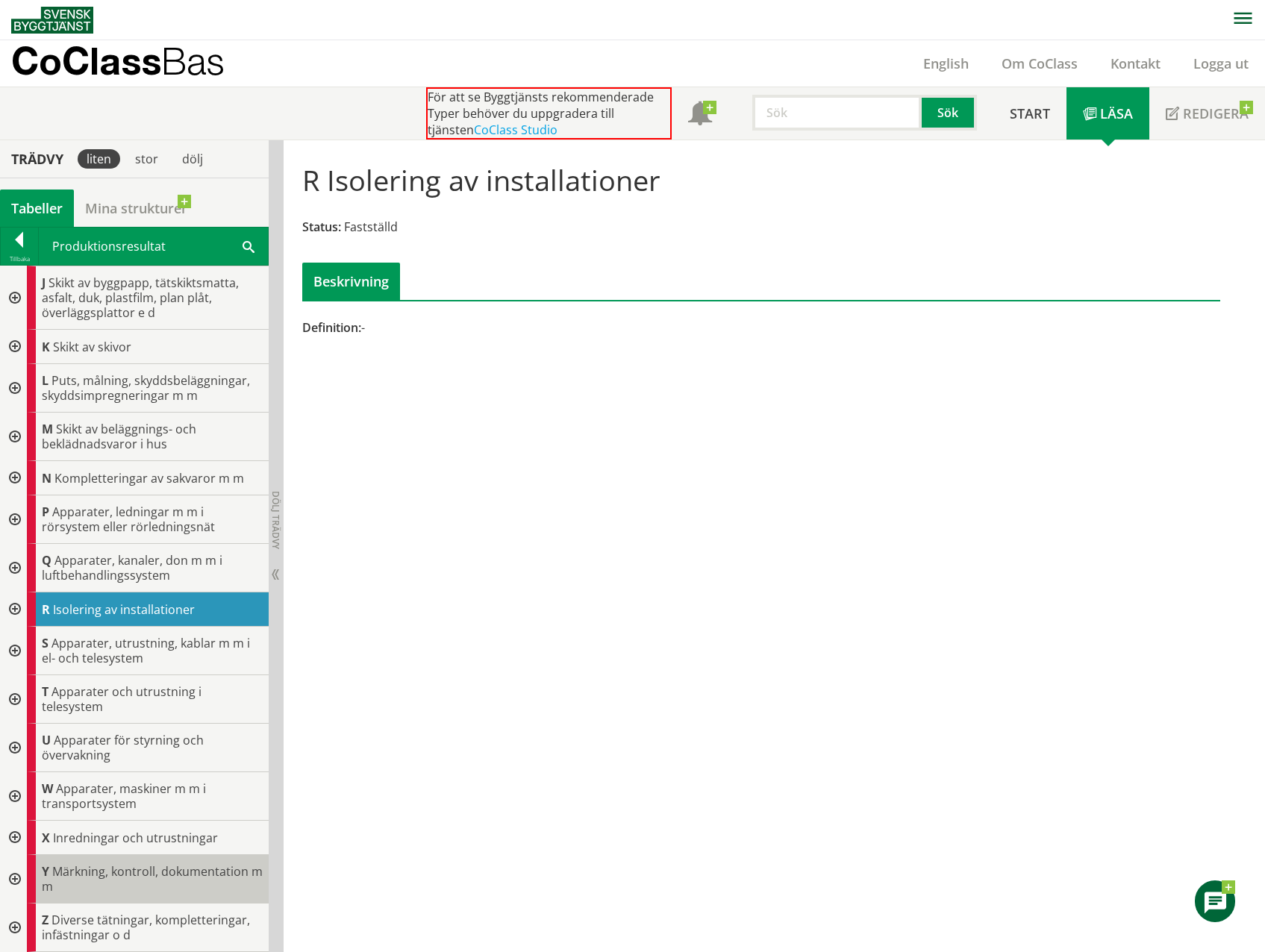
click at [200, 877] on span "Märkning, kontroll, dokumentation m m" at bounding box center [153, 879] width 221 height 32
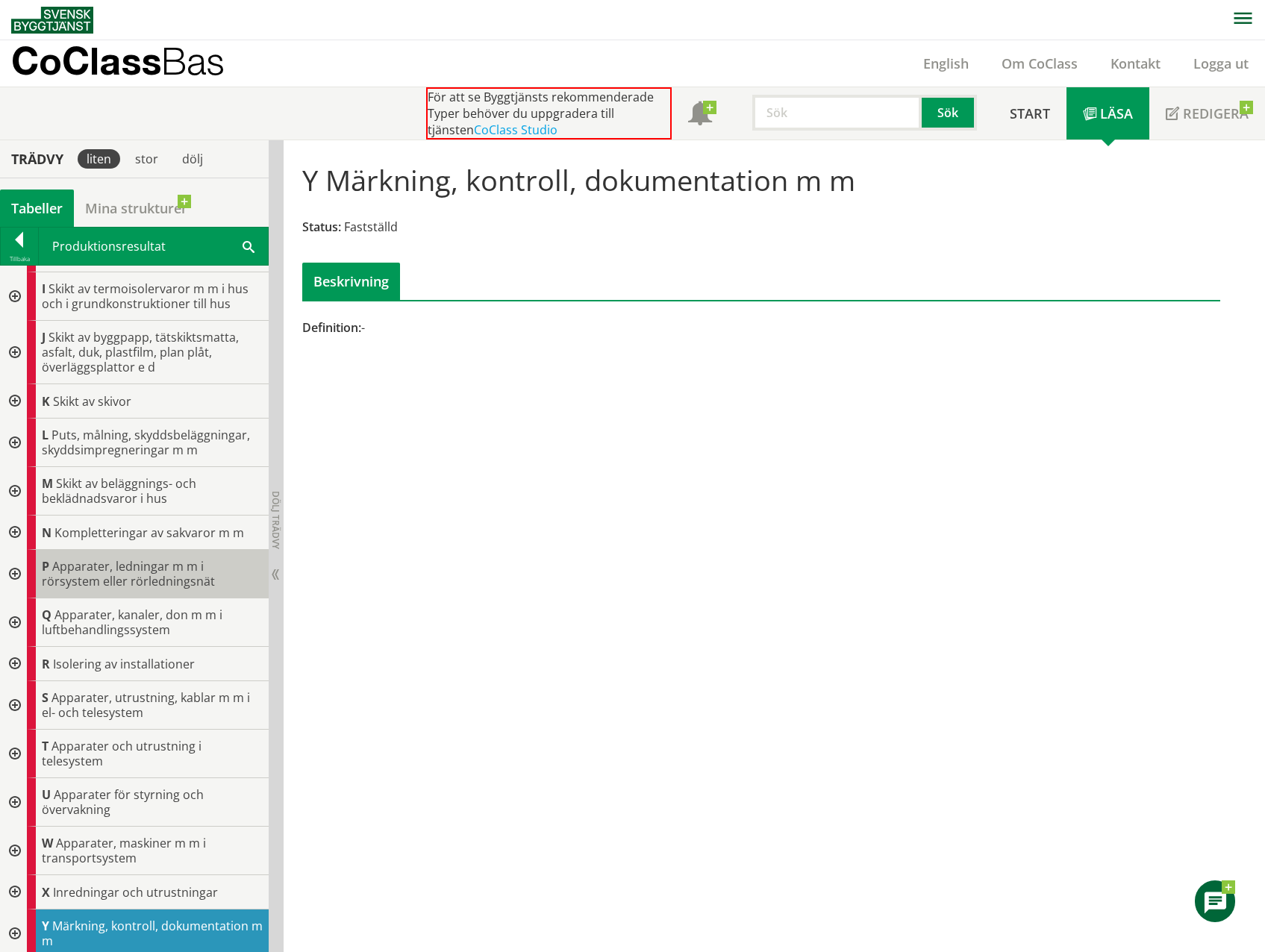
scroll to position [286, 0]
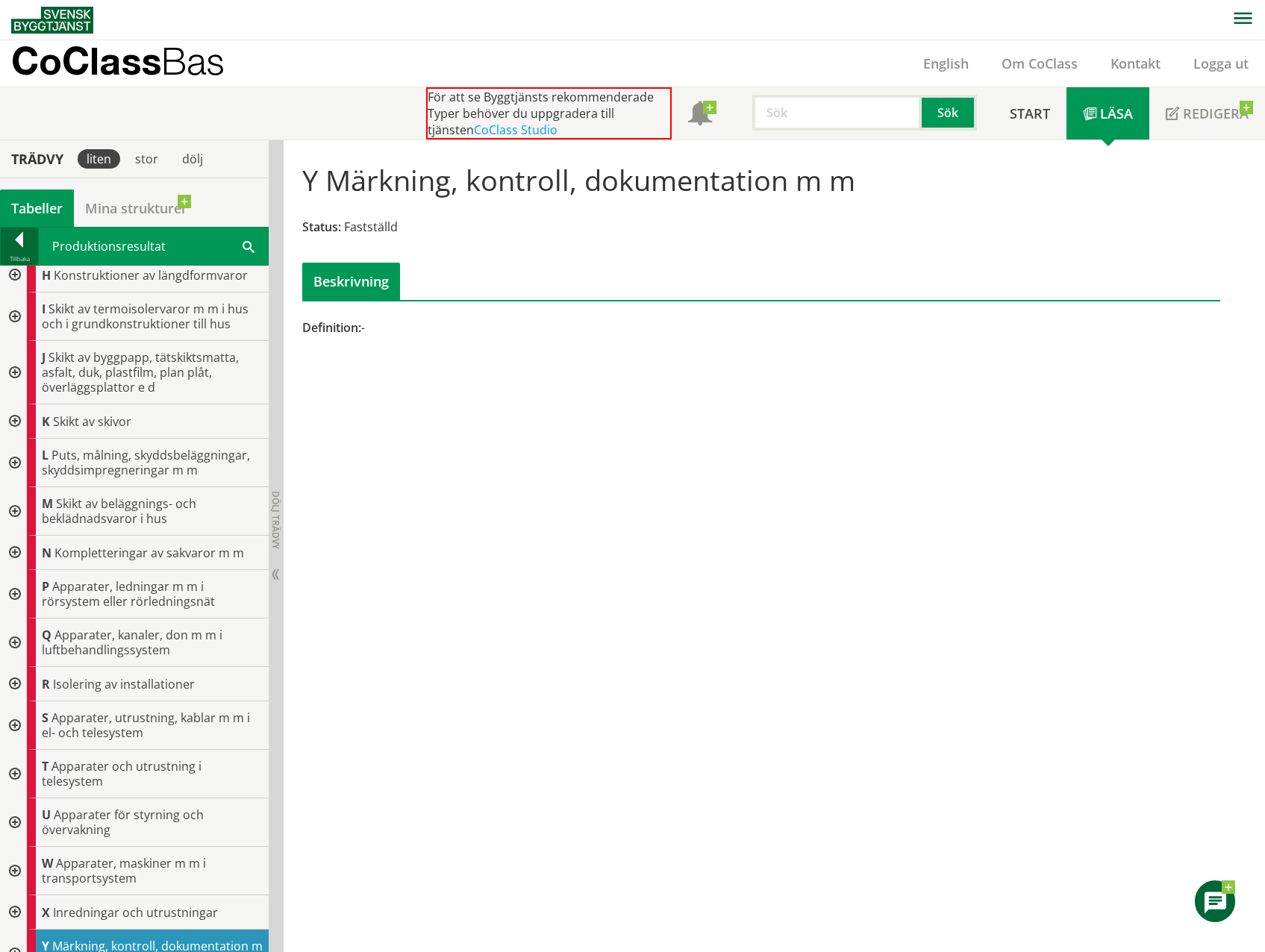
click at [11, 246] on div at bounding box center [20, 243] width 38 height 21
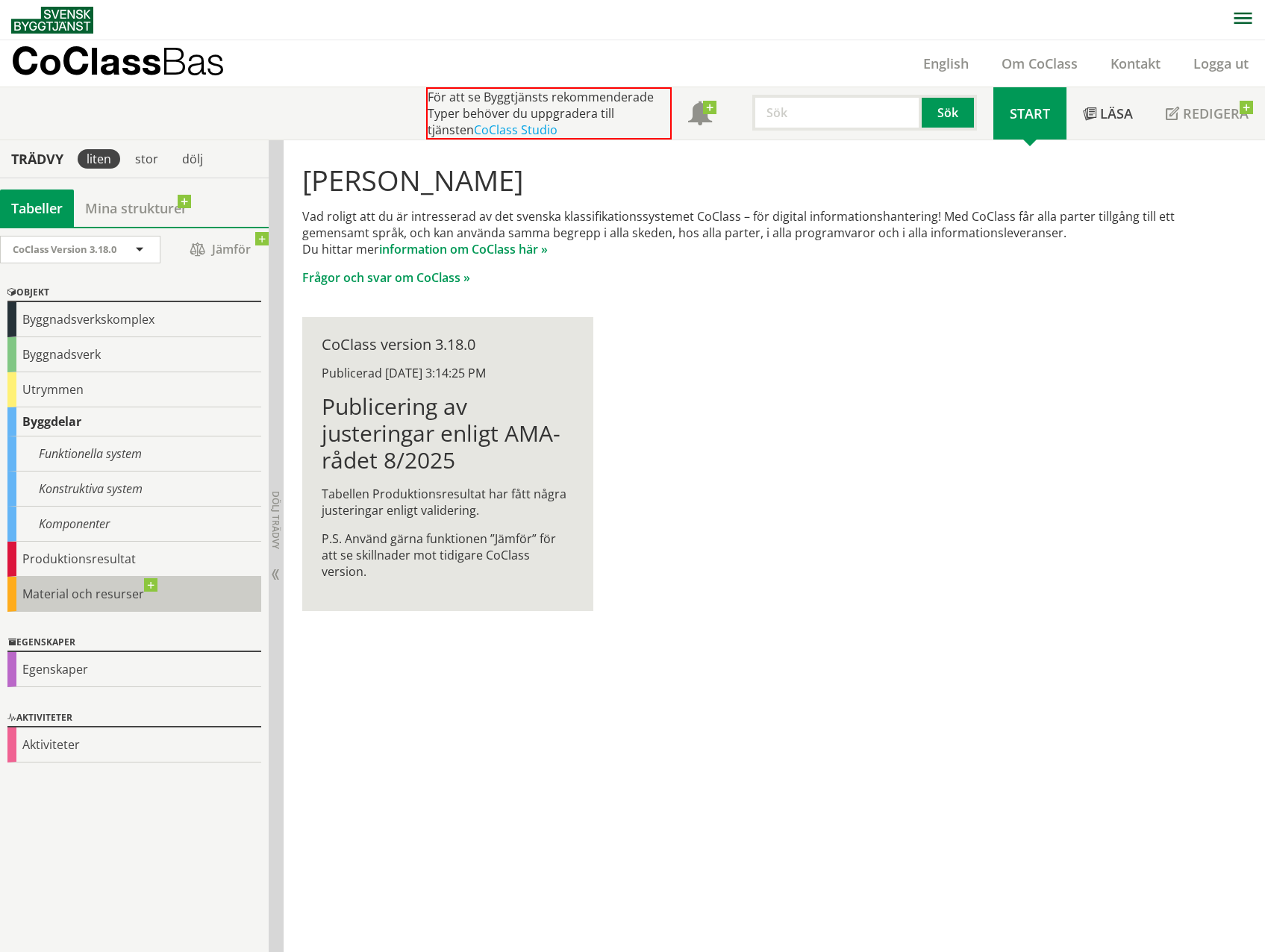
click at [83, 594] on div "Material och resurser" at bounding box center [135, 594] width 254 height 35
click at [87, 594] on div "Material och resurser" at bounding box center [135, 594] width 254 height 35
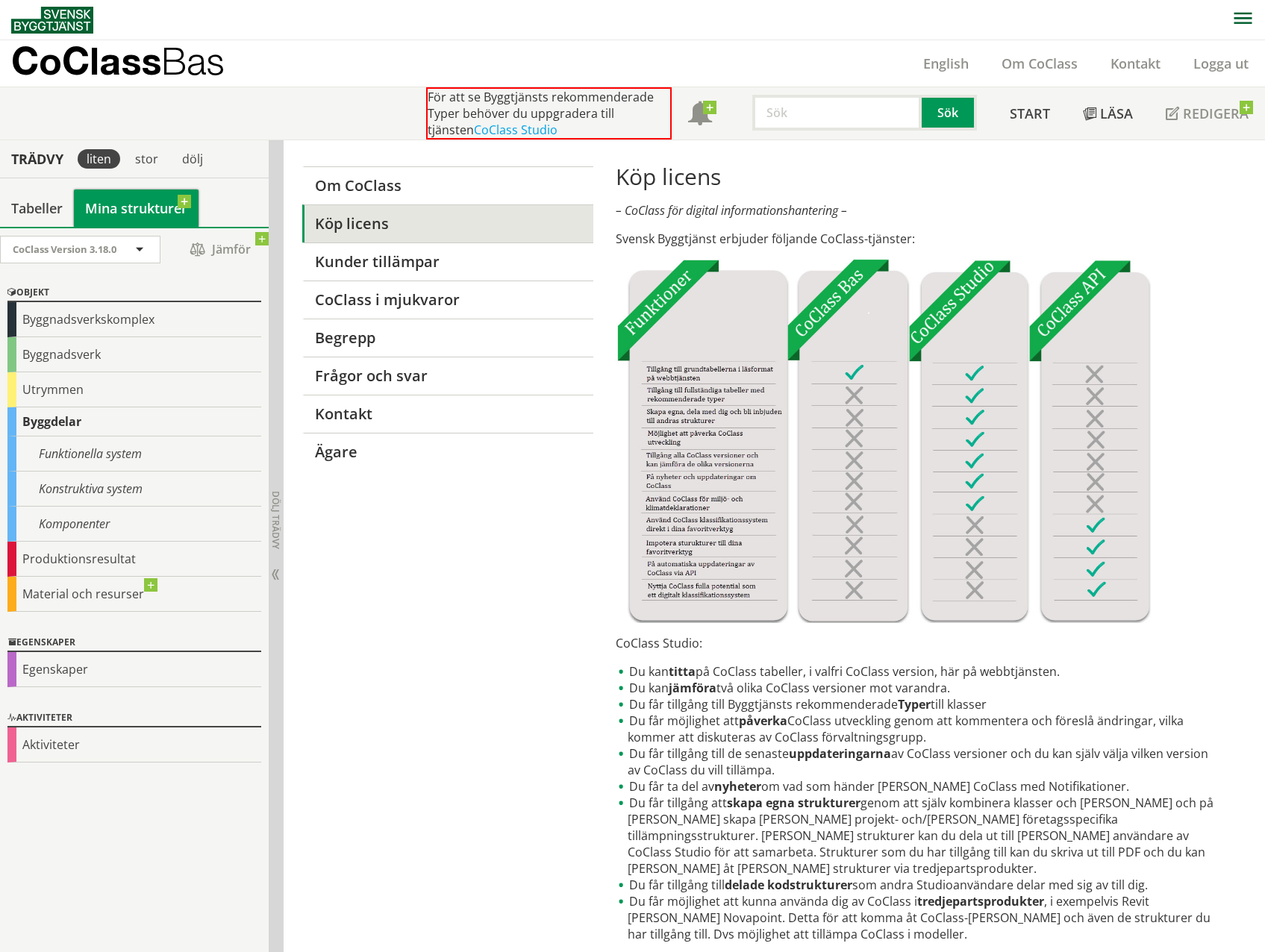
click at [92, 214] on link "Mina strukturer" at bounding box center [136, 208] width 125 height 38
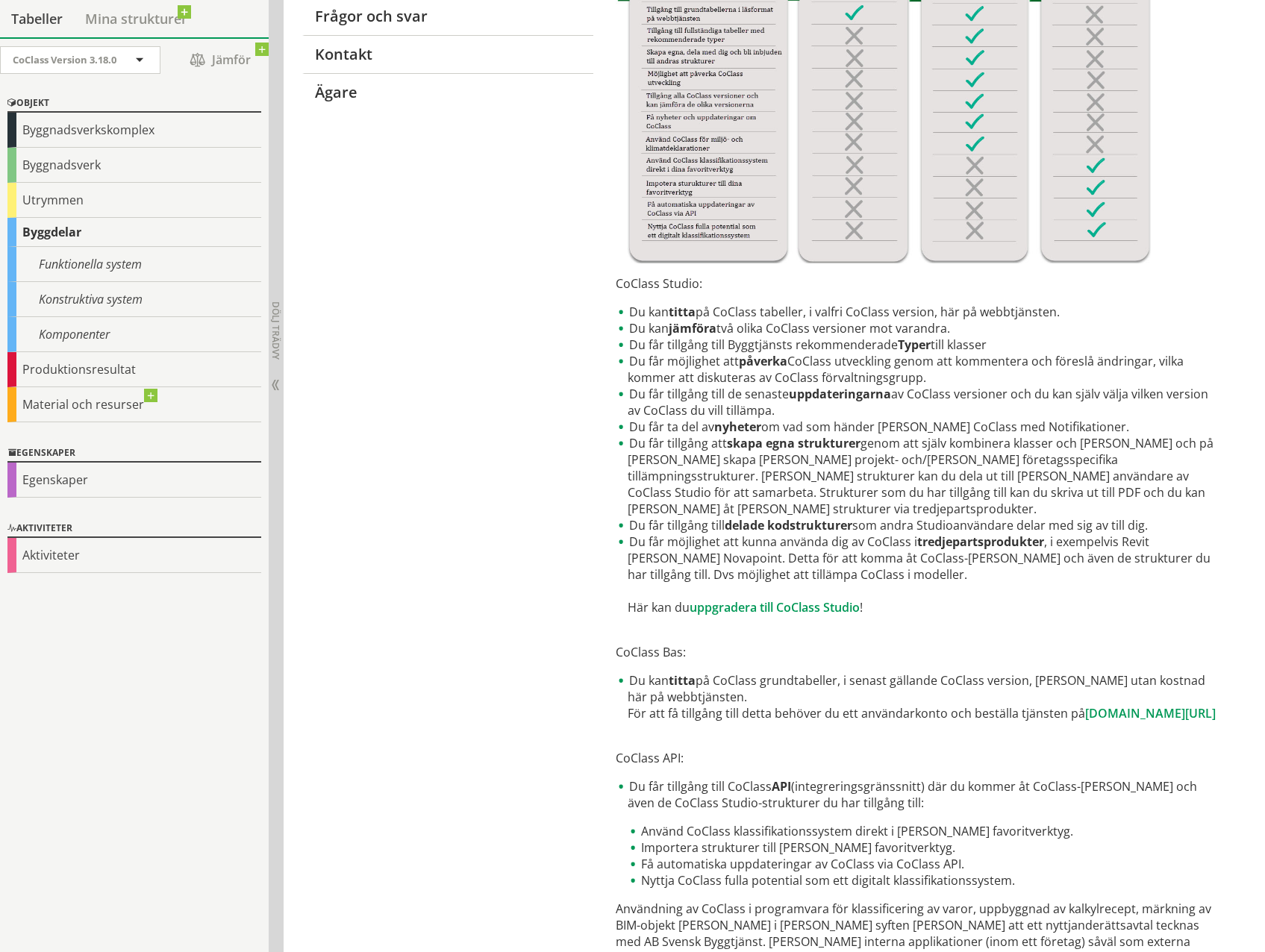
scroll to position [373, 0]
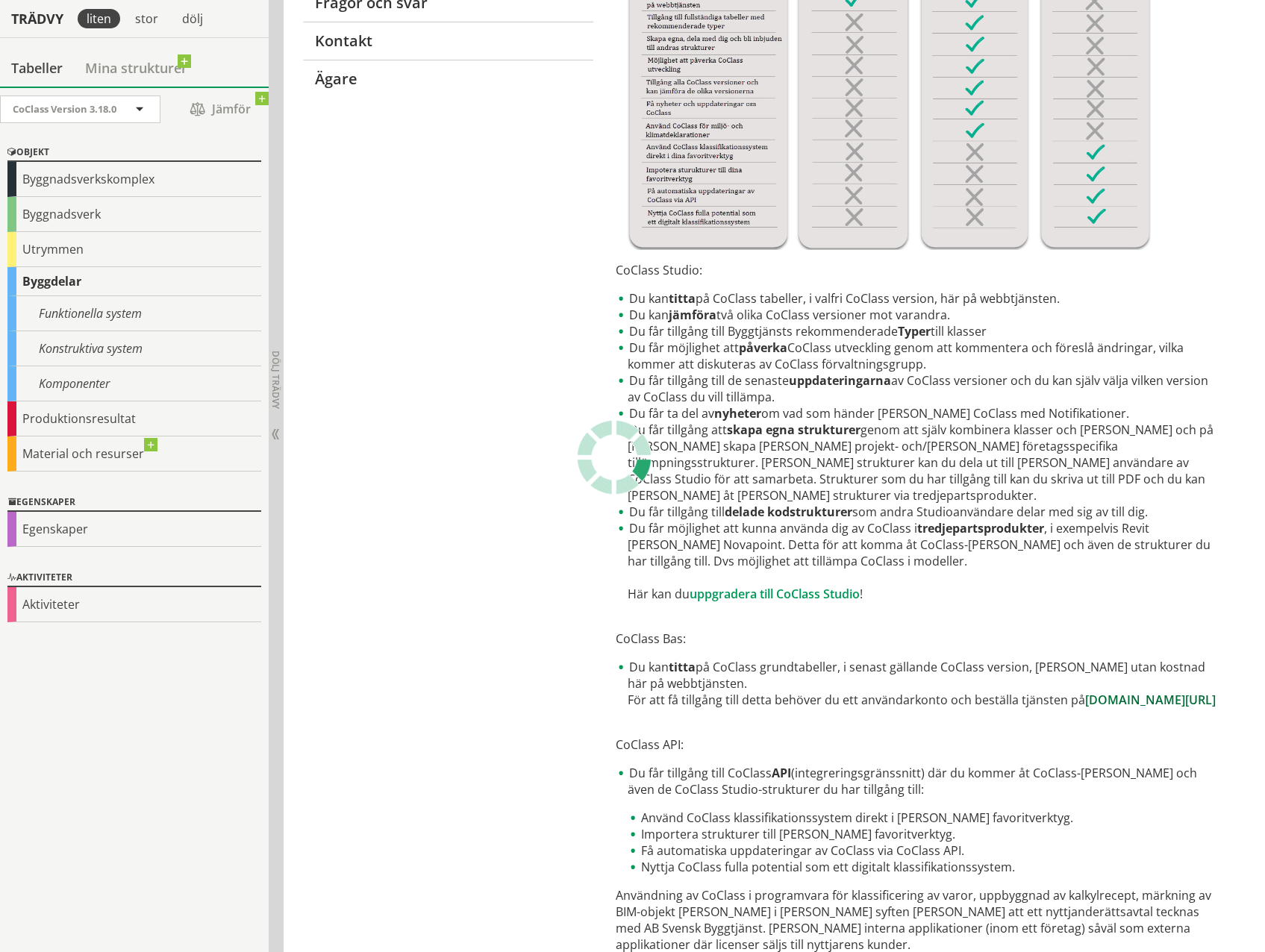
click at [1085, 701] on link "[DOMAIN_NAME][URL]" at bounding box center [1151, 700] width 131 height 17
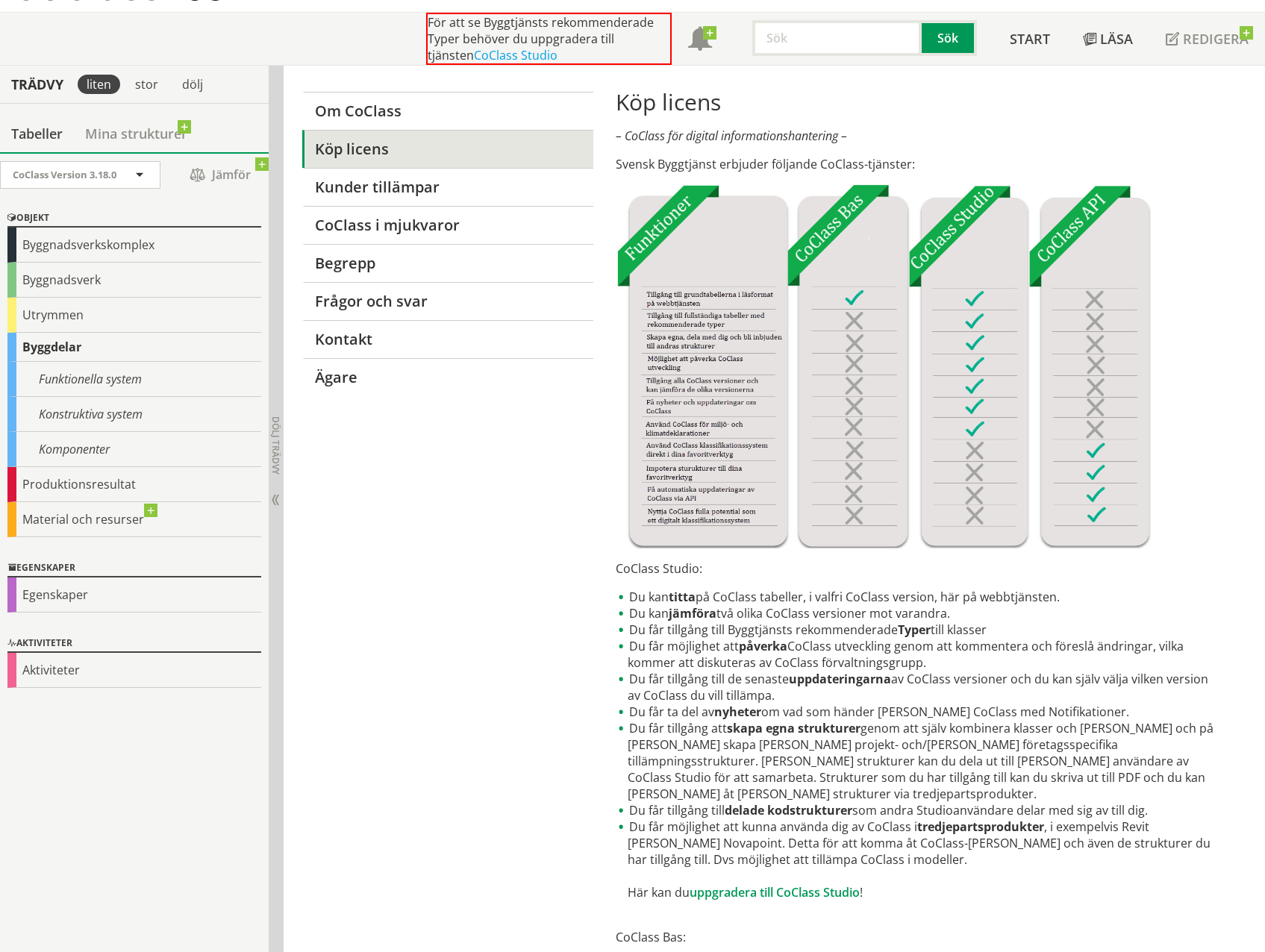
scroll to position [0, 0]
